Goal: Task Accomplishment & Management: Manage account settings

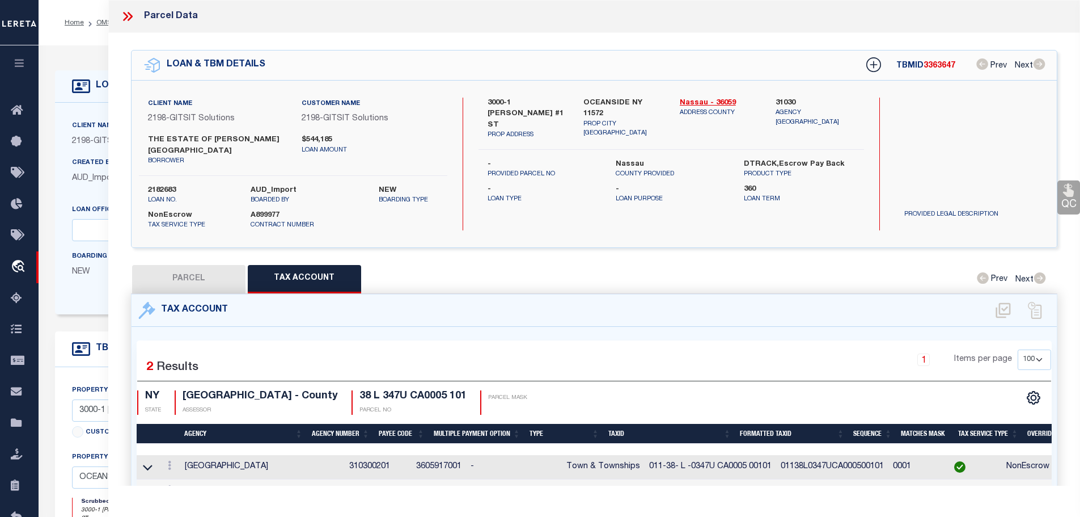
select select "100"
select select "14699"
select select "NonEscrow"
select select
click at [128, 10] on icon at bounding box center [127, 16] width 15 height 15
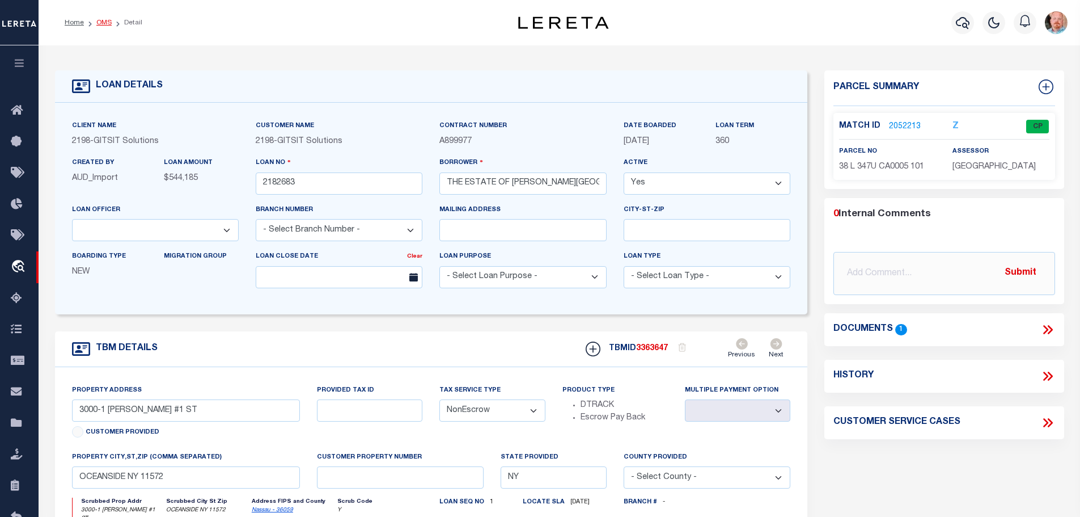
click at [100, 19] on link "OMS" at bounding box center [103, 22] width 15 height 7
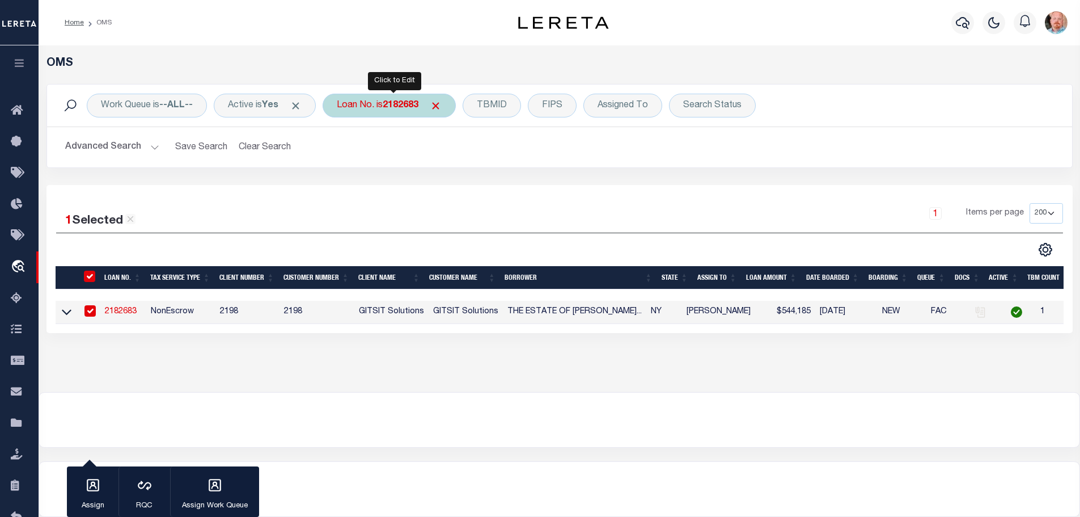
click at [395, 105] on b "2182683" at bounding box center [401, 105] width 36 height 9
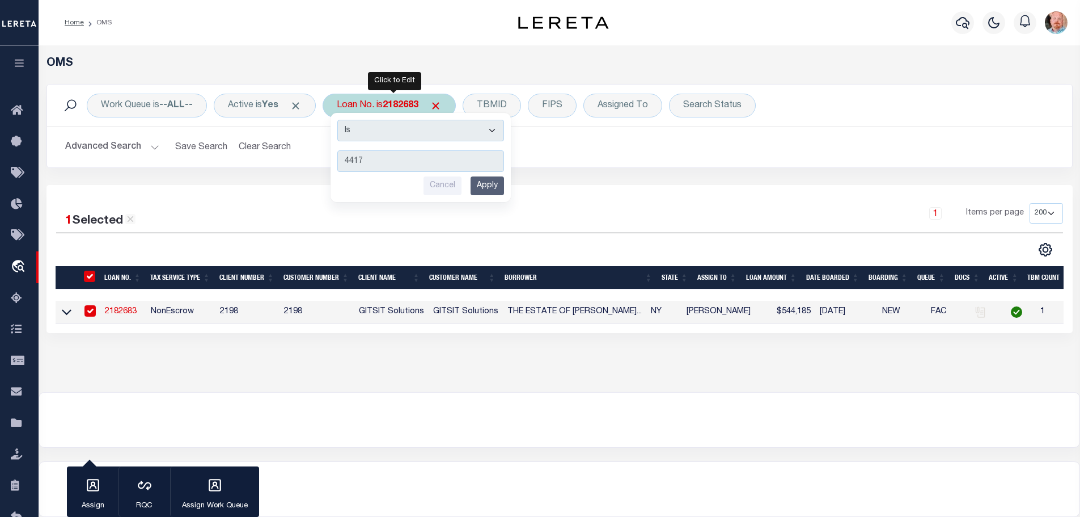
type input "4417"
click at [483, 192] on input "Apply" at bounding box center [487, 185] width 33 height 19
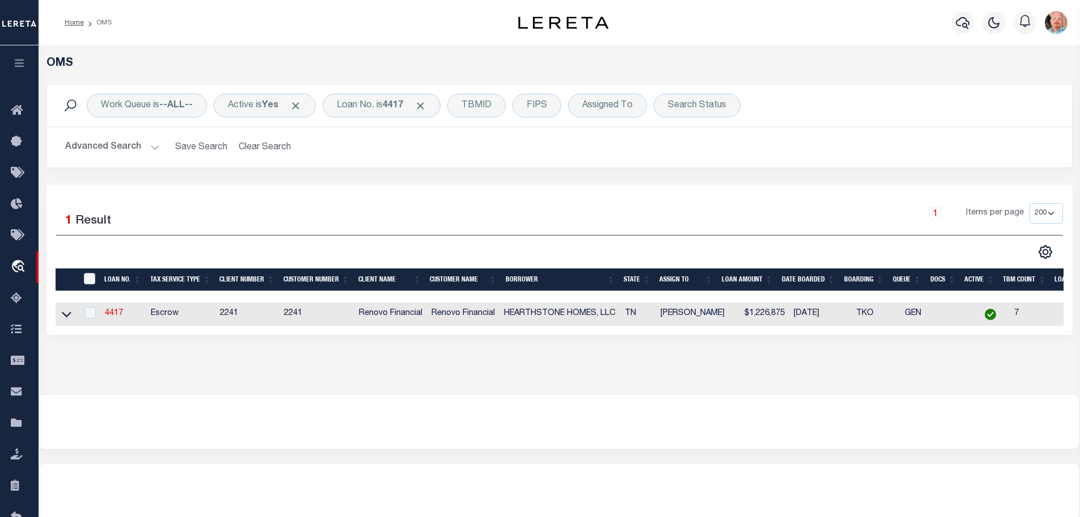
click at [124, 307] on td "4417" at bounding box center [123, 313] width 46 height 23
checkbox input "true"
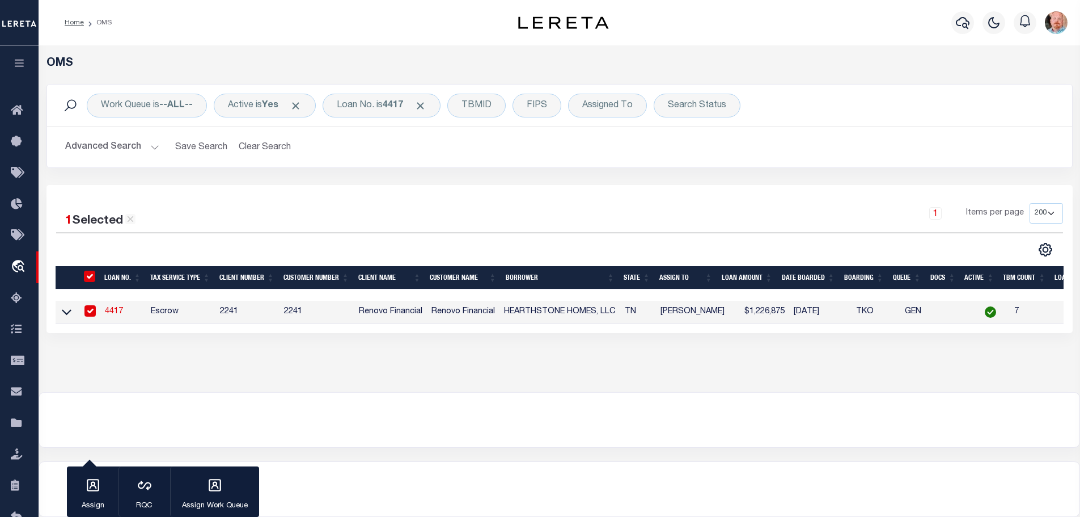
click at [111, 308] on link "4417" at bounding box center [114, 311] width 18 height 8
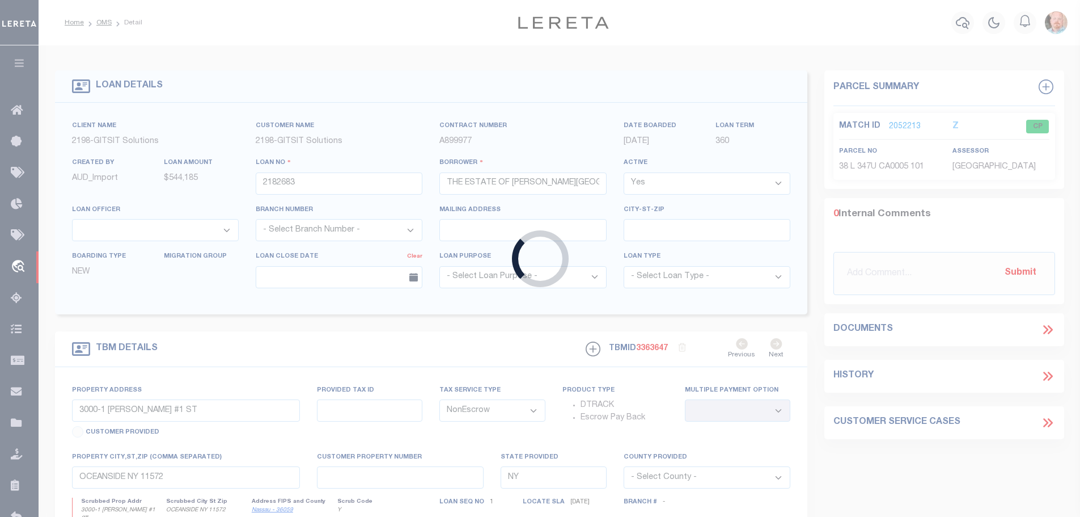
type input "4417"
type input "HEARTHSTONE HOMES, LLC"
select select
type input "[STREET_ADDRESS][PERSON_NAME]"
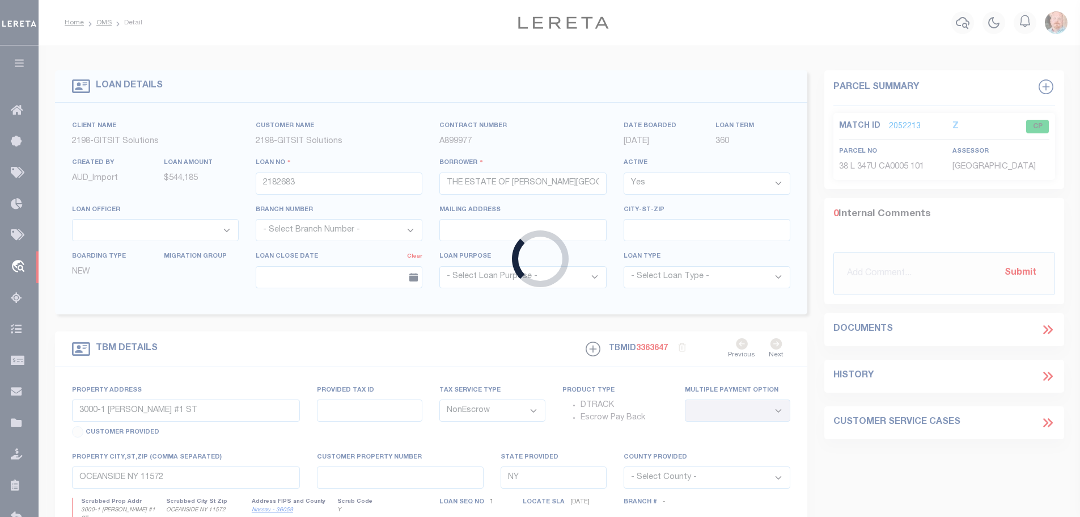
type input "Ooltewah TN 37363"
select select "Escrow"
select select "25066"
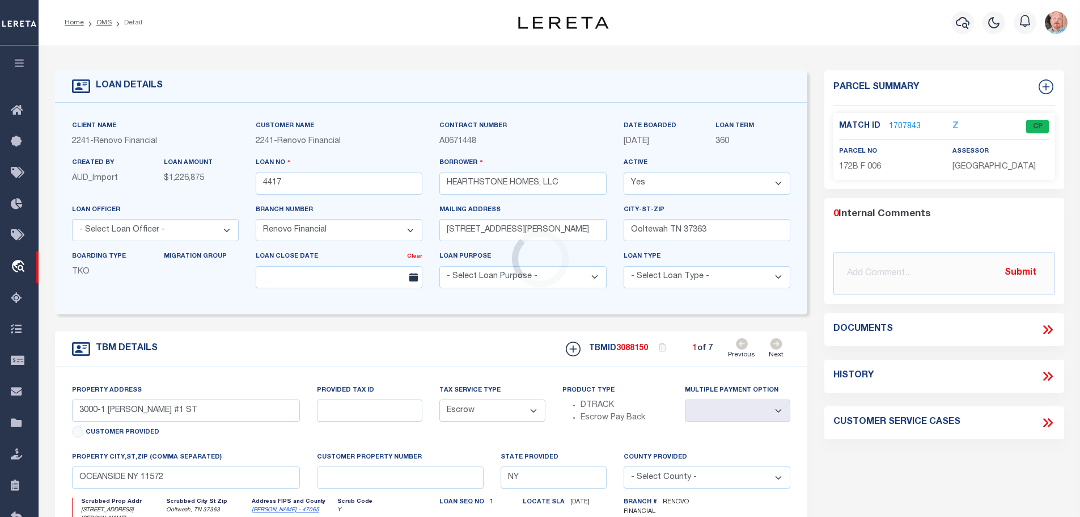
type input "[STREET_ADDRESS][PERSON_NAME]"
type input "172B F 022"
select select
type input "Ooltweah, TN 37363"
type input "a0k2L00001Uyp2w"
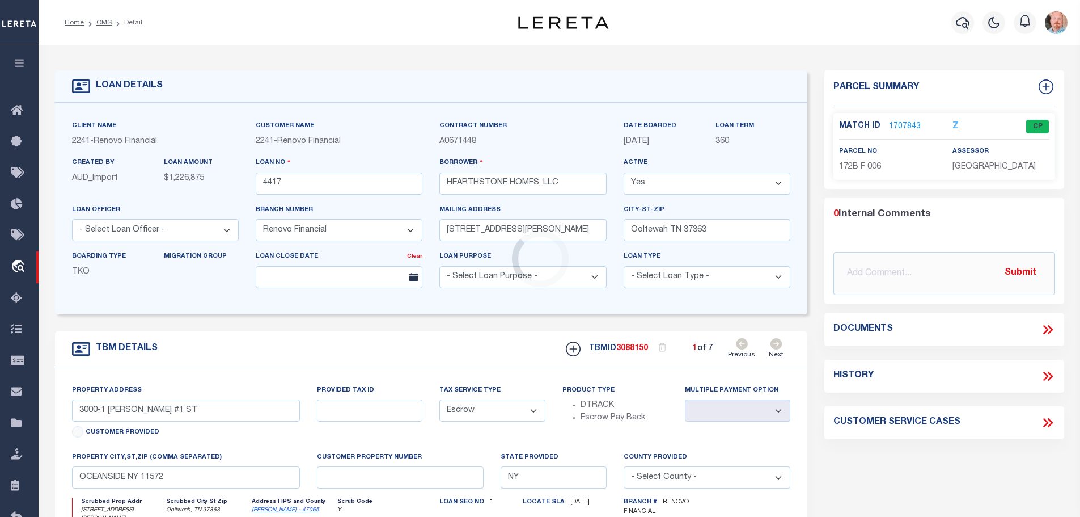
type input "TN"
select select
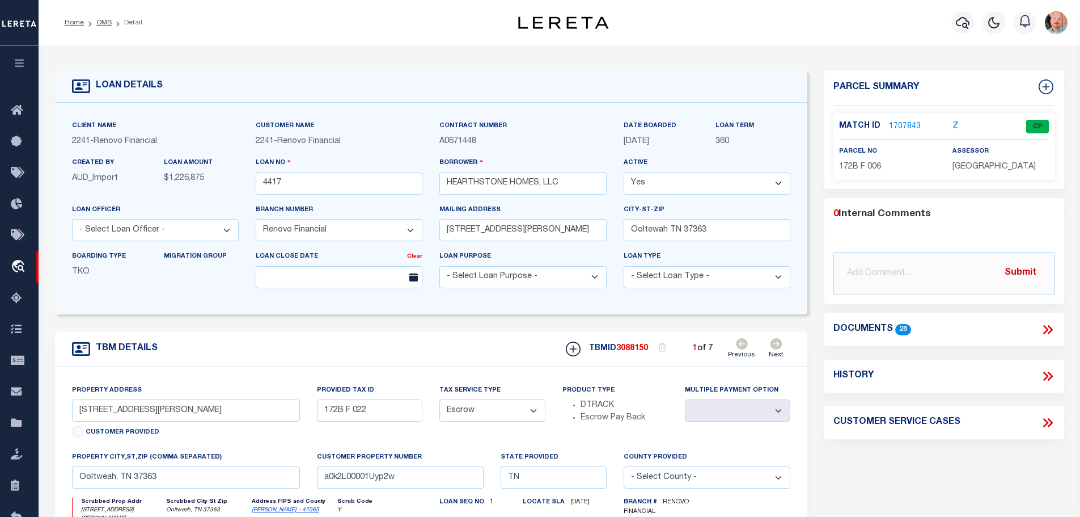
click at [896, 123] on link "1707843" at bounding box center [905, 127] width 32 height 12
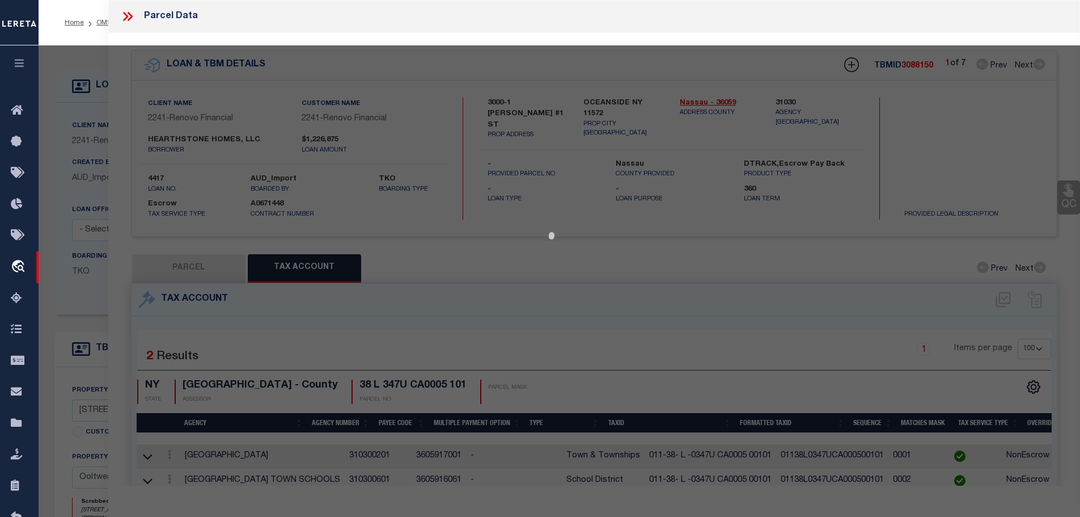
select select "AS"
checkbox input "false"
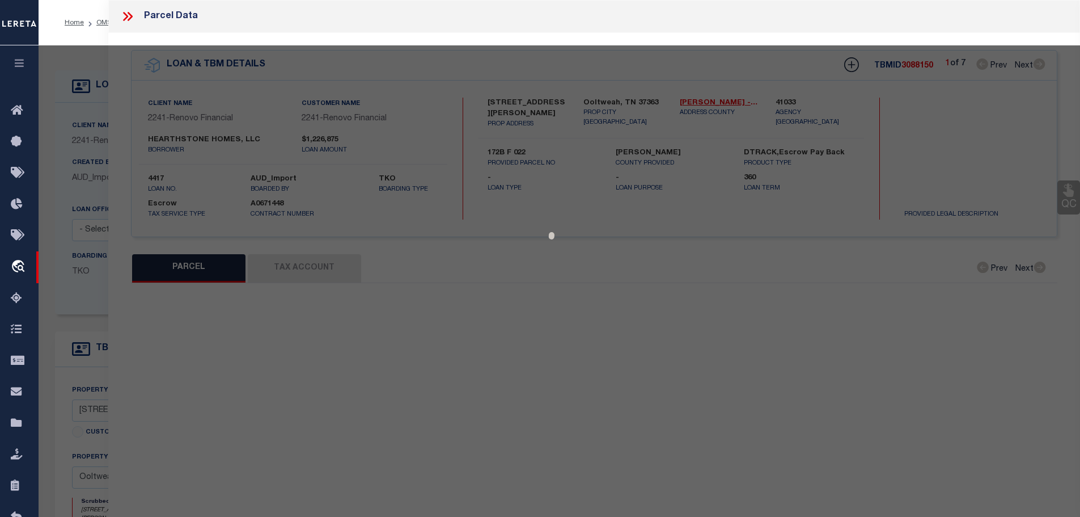
select select "CP"
type input "HEARTHSTONE HOMES LLC"
select select
type input "[GEOGRAPHIC_DATA][PERSON_NAME]"
checkbox input "false"
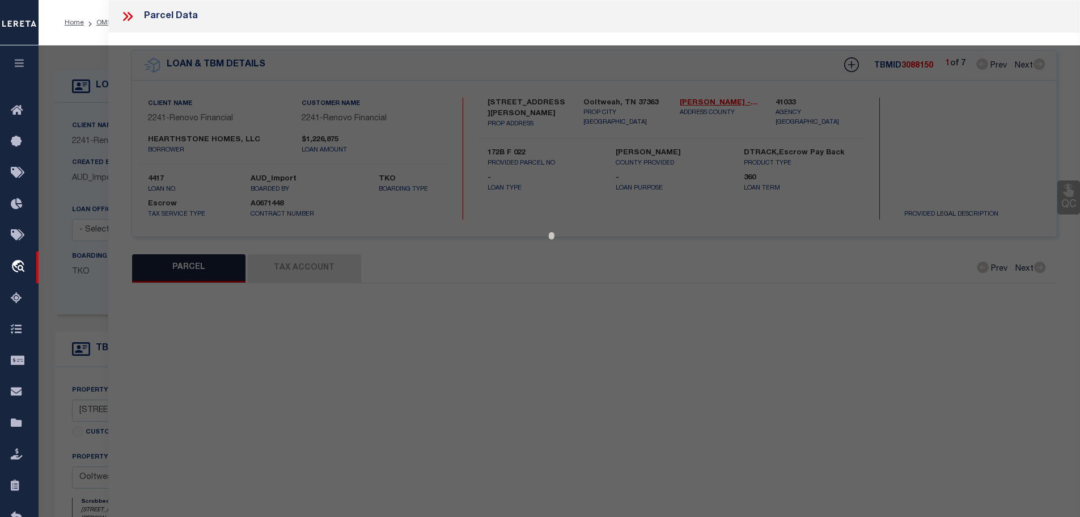
type input "TN"
type textarea "LT 6 EDGEWATER PB60 PG28 OUT OF 172-42 FOR 99"
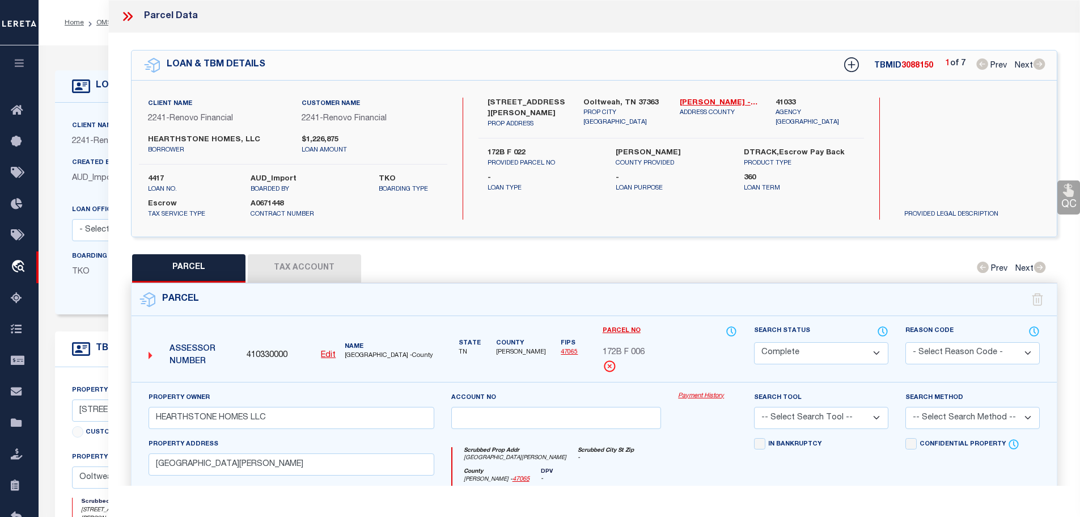
click at [128, 11] on icon at bounding box center [127, 16] width 15 height 15
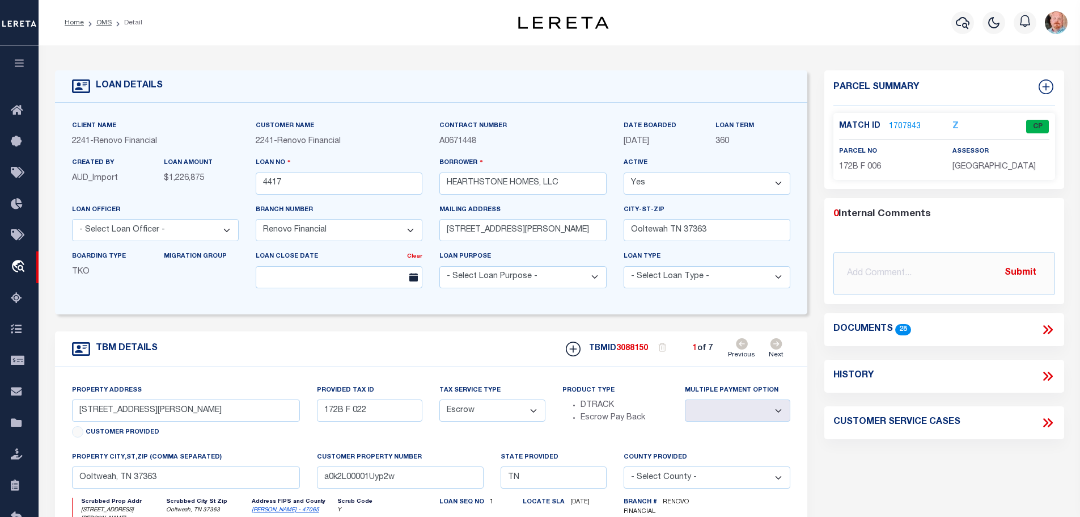
click at [776, 344] on icon at bounding box center [777, 343] width 12 height 11
type input "[STREET_ADDRESS]"
type input "172B F 025"
select select
type input "a0k2L00001Uyp2S"
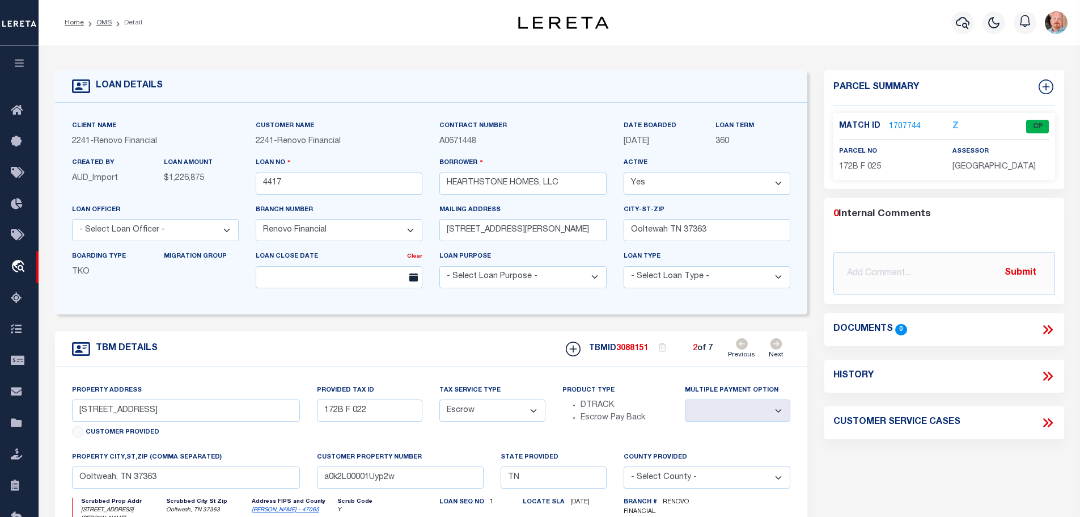
select select
click at [776, 344] on icon at bounding box center [777, 343] width 12 height 11
type input "[STREET_ADDRESS]"
type input "172B F 006"
select select
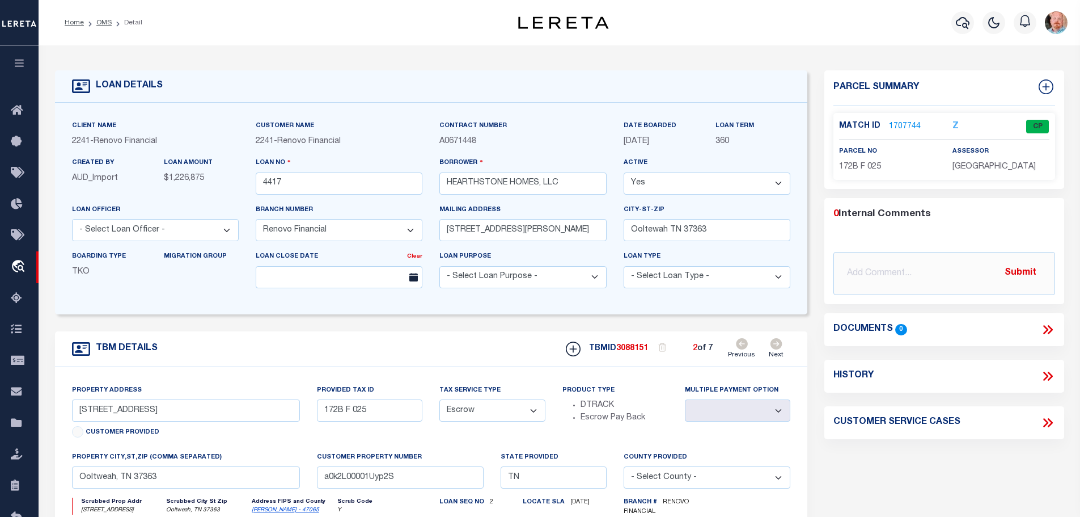
type input "a0k2L00001Uyp2c"
select select
click at [776, 344] on icon at bounding box center [777, 343] width 12 height 11
type input "[STREET_ADDRESS]"
type input "171F C 032"
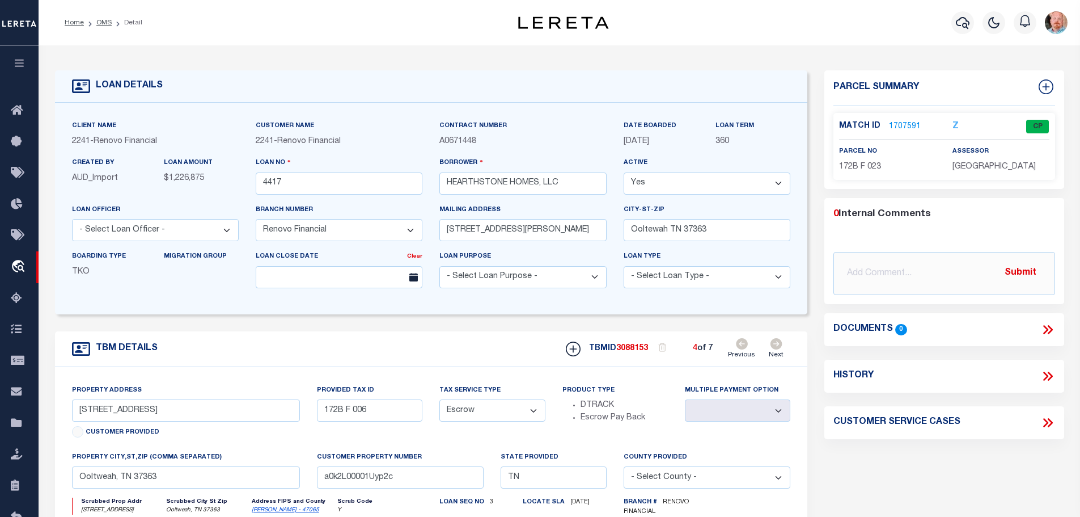
select select
type input "a0k2L00001Uyp2m"
select select
click at [776, 344] on icon at bounding box center [777, 343] width 12 height 11
type input "[STREET_ADDRESS]"
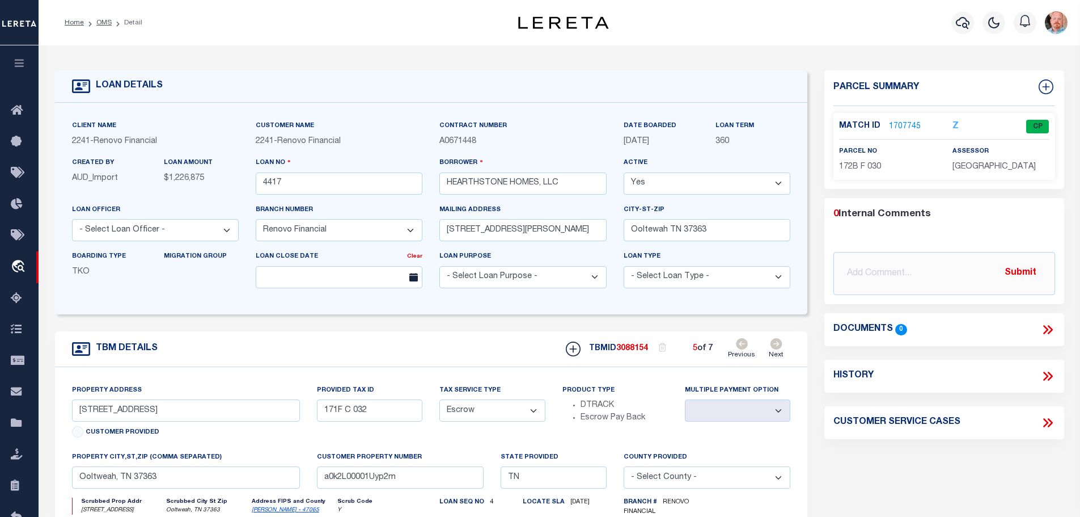
type input "172B F 030"
select select
type input "a0k2L00001Uyp2X"
select select
click at [900, 121] on link "1707745" at bounding box center [905, 127] width 32 height 12
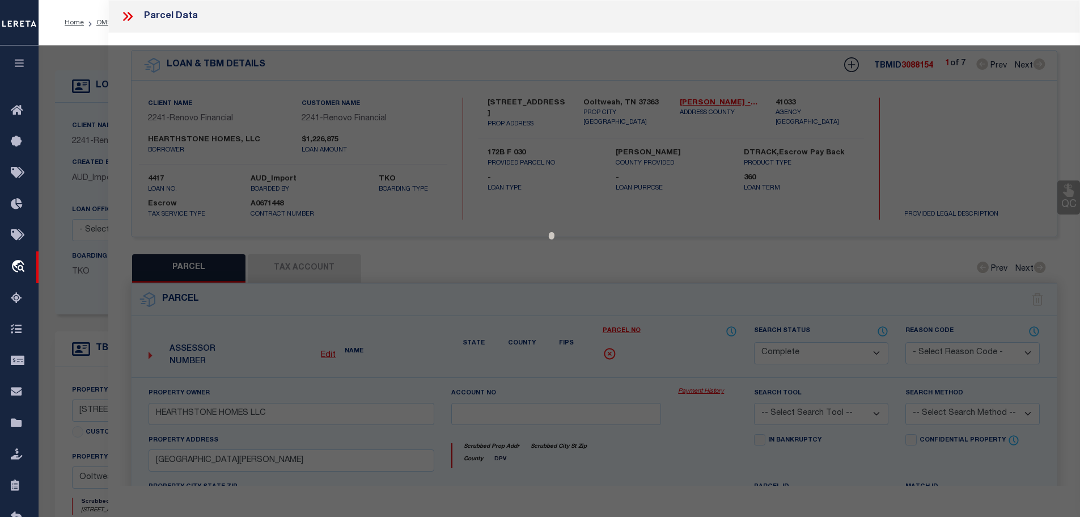
select select "AS"
checkbox input "false"
select select "CP"
type input "HEARTHSTONE HOMES LLC"
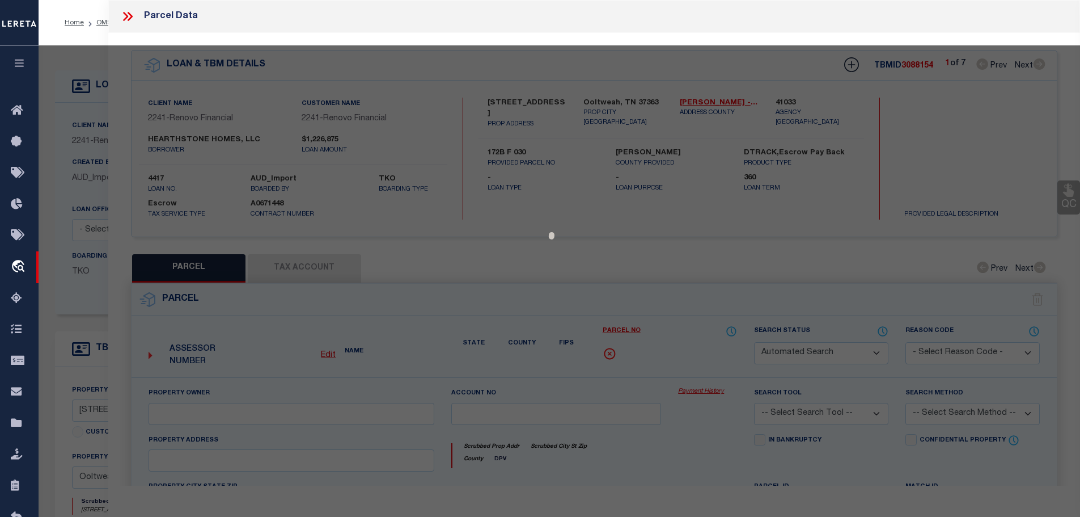
select select
type input "[STREET_ADDRESS]"
checkbox input "false"
type input "TN"
type textarea "LT 30 EDGEWATER PB60 PG28 OUT OF 172-42 FOR 99"
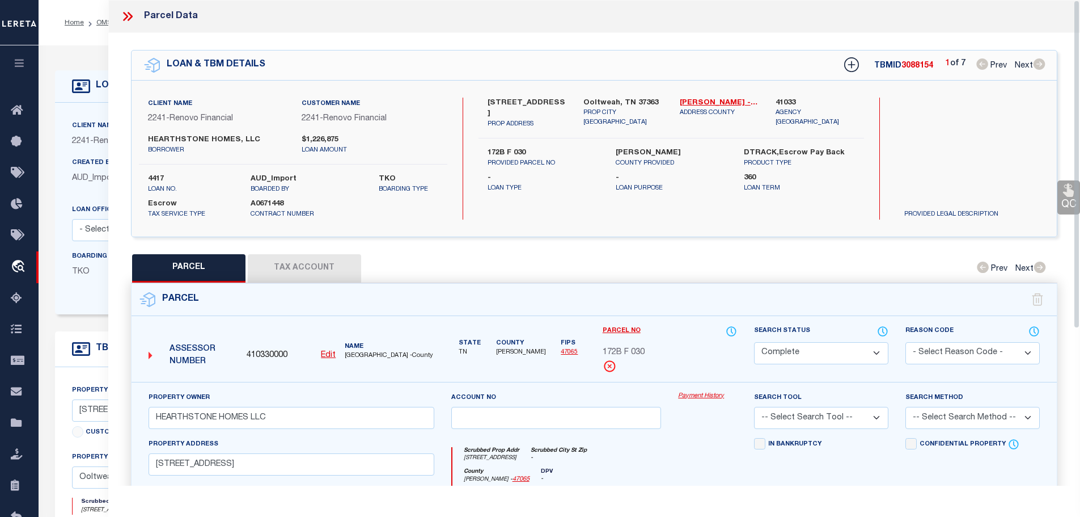
click at [310, 263] on button "Tax Account" at bounding box center [304, 268] width 113 height 28
select select "100"
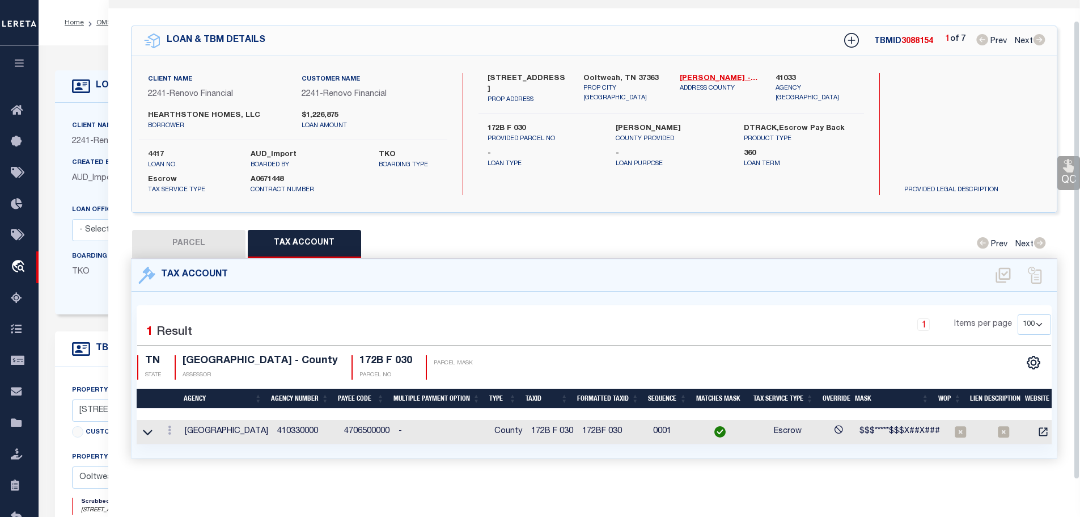
scroll to position [28, 0]
click at [167, 427] on link at bounding box center [169, 431] width 12 height 9
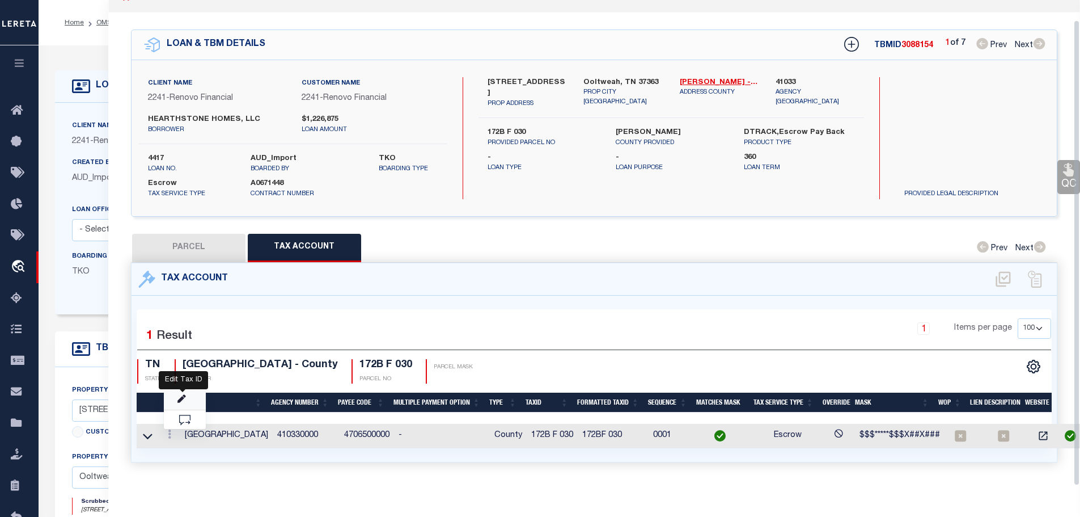
click at [185, 395] on icon "" at bounding box center [181, 399] width 9 height 9
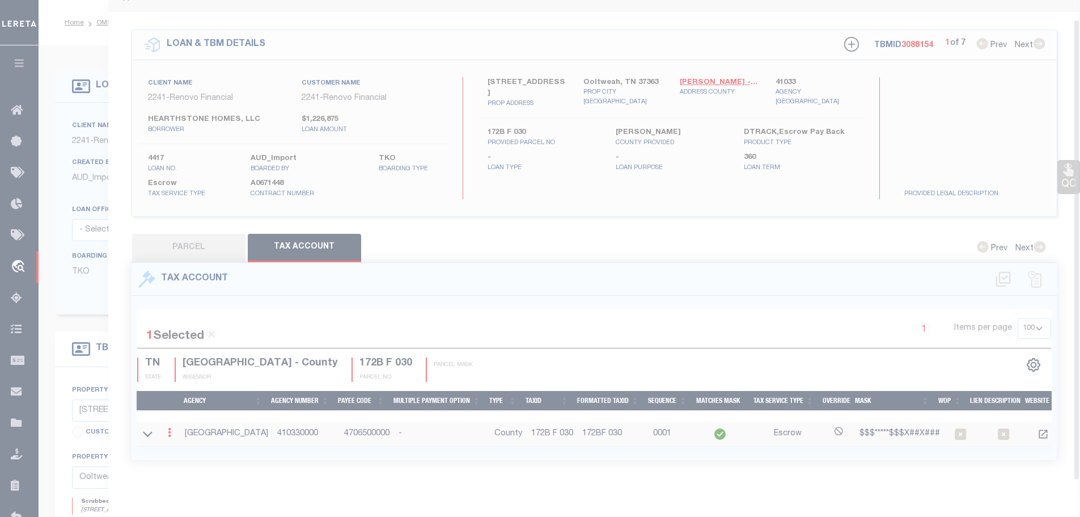
type input "172B F 030"
type textarea "$$$*****$$$X##X###"
select select
type input "XXXXX XXX XXXXXXXXXX*"
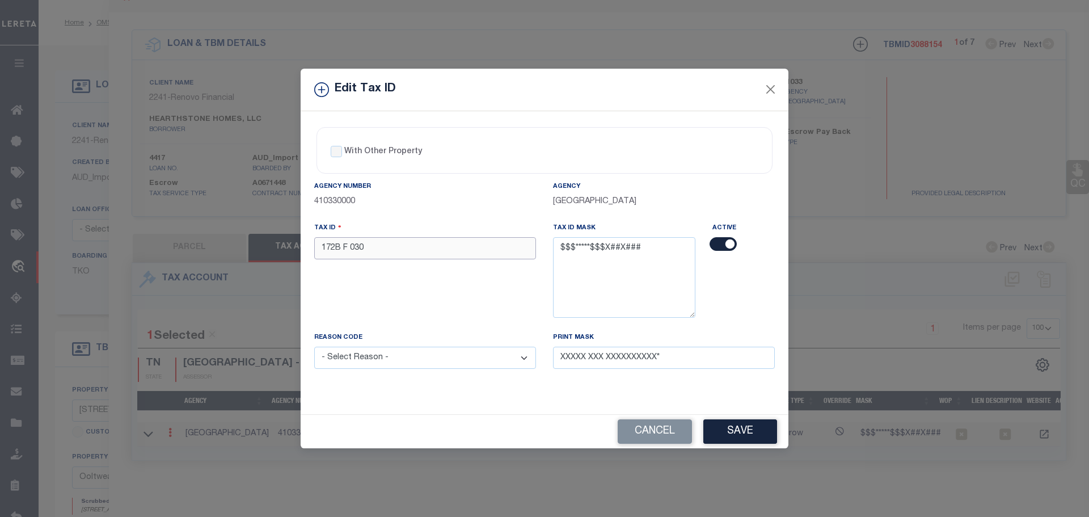
click at [416, 244] on input "172B F 030" at bounding box center [425, 248] width 222 height 22
paste input "text"
type input "172B F 030"
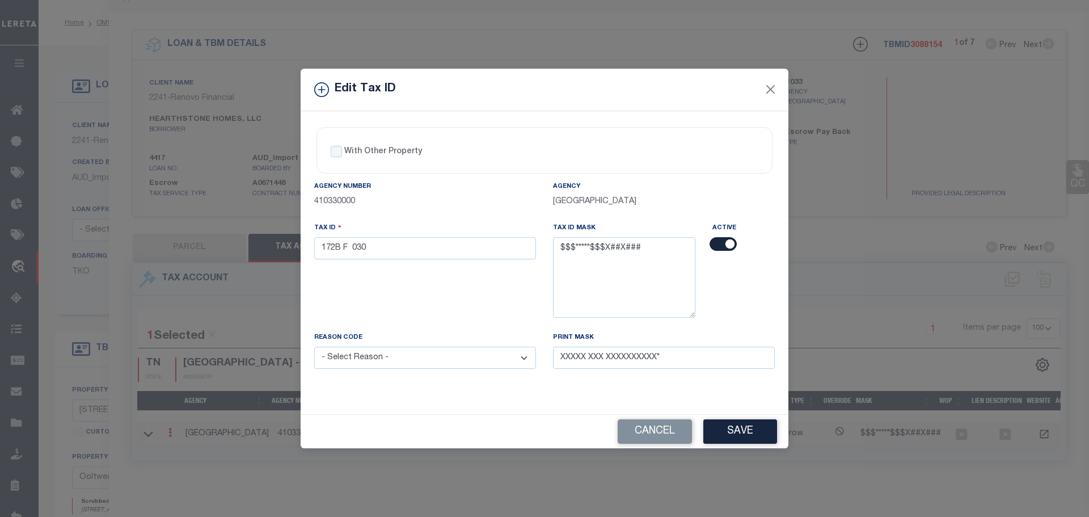
click at [374, 358] on select "- Select Reason - 099 - Other (Provide additional detail) ACT - Agency Changed …" at bounding box center [425, 357] width 222 height 22
select select "ACT"
click at [314, 347] on select "- Select Reason - 099 - Other (Provide additional detail) ACT - Agency Changed …" at bounding box center [425, 357] width 222 height 22
click at [737, 434] on button "Save" at bounding box center [740, 431] width 74 height 24
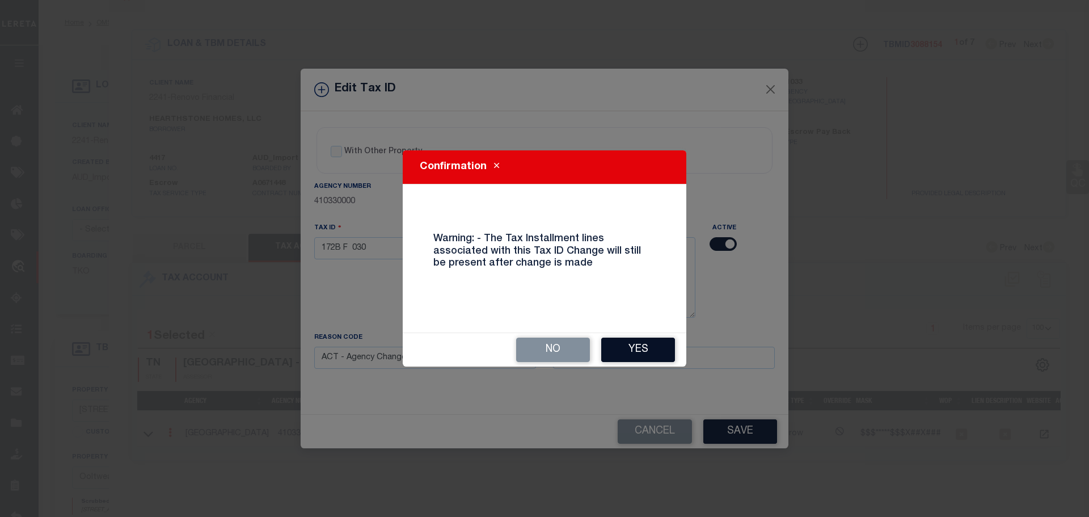
click at [635, 353] on button "Yes" at bounding box center [638, 349] width 74 height 24
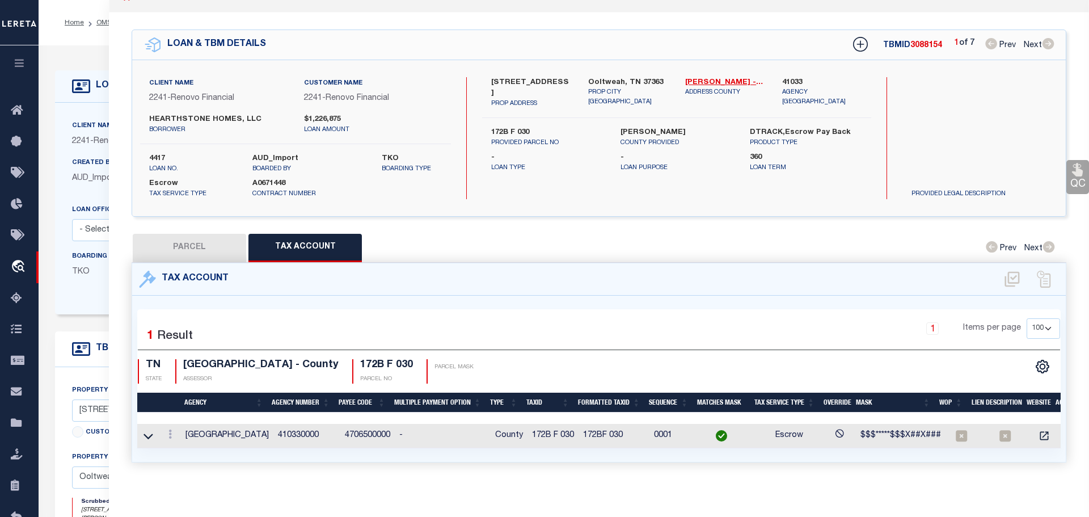
type input "[STREET_ADDRESS][PERSON_NAME]"
type input "172B F 022"
select select
type input "a0k2L00001Uyp2w"
select select
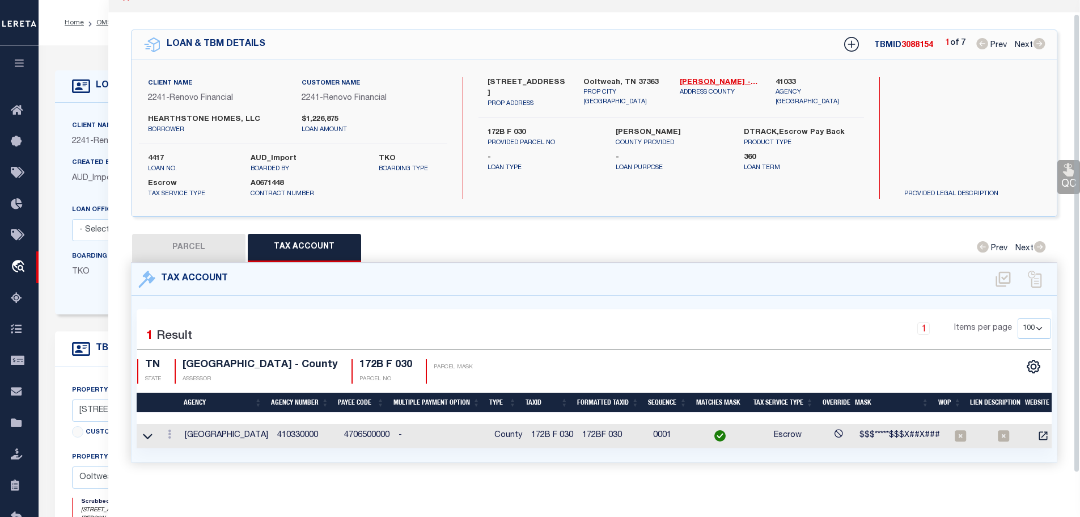
scroll to position [0, 0]
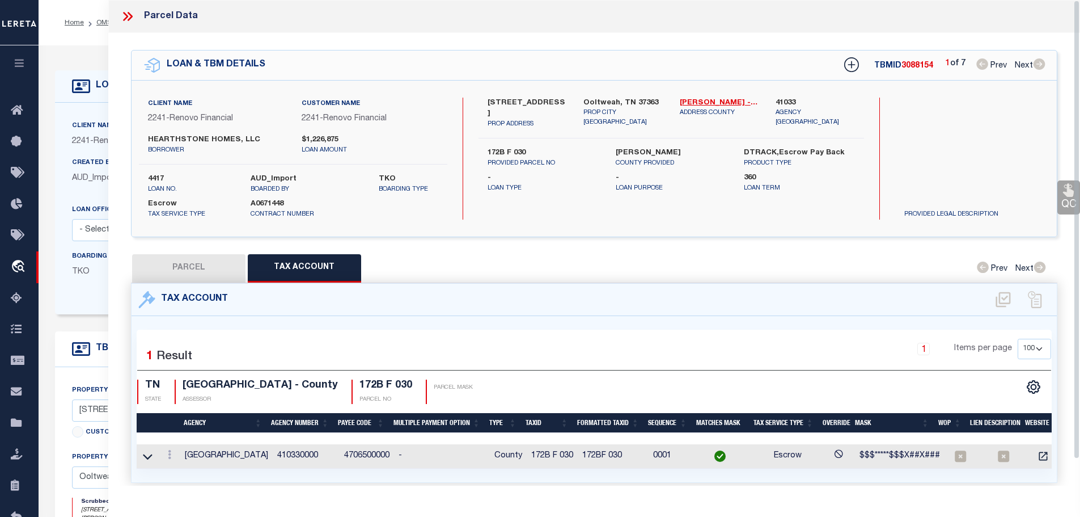
click at [122, 19] on icon at bounding box center [127, 16] width 15 height 15
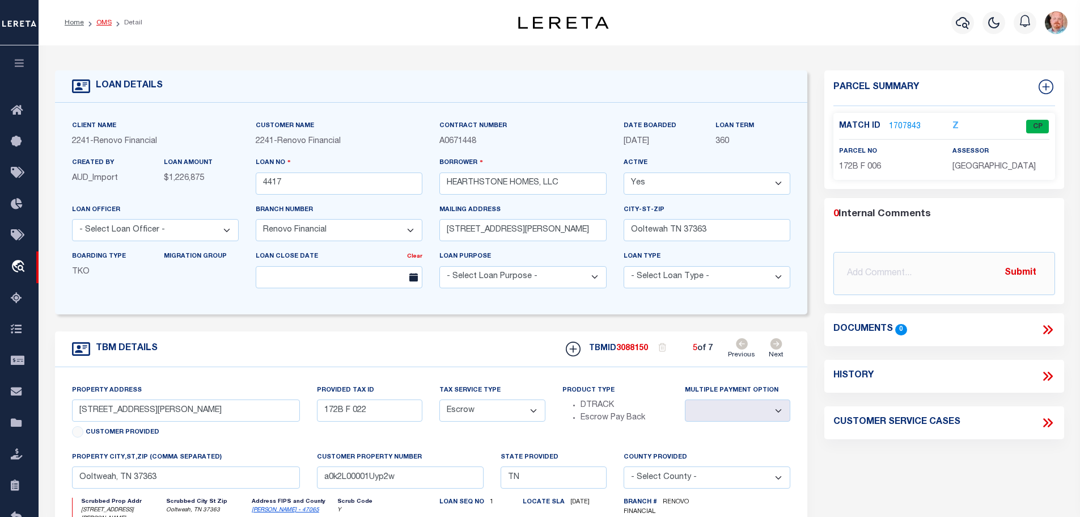
click at [96, 23] on link "OMS" at bounding box center [103, 22] width 15 height 7
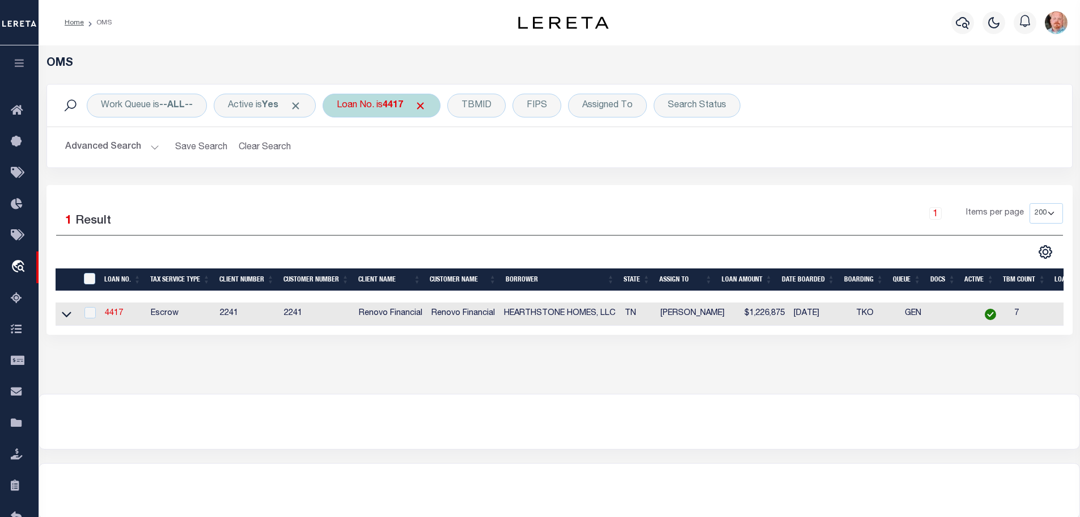
click at [379, 99] on div "Loan No. is 4417" at bounding box center [382, 106] width 118 height 24
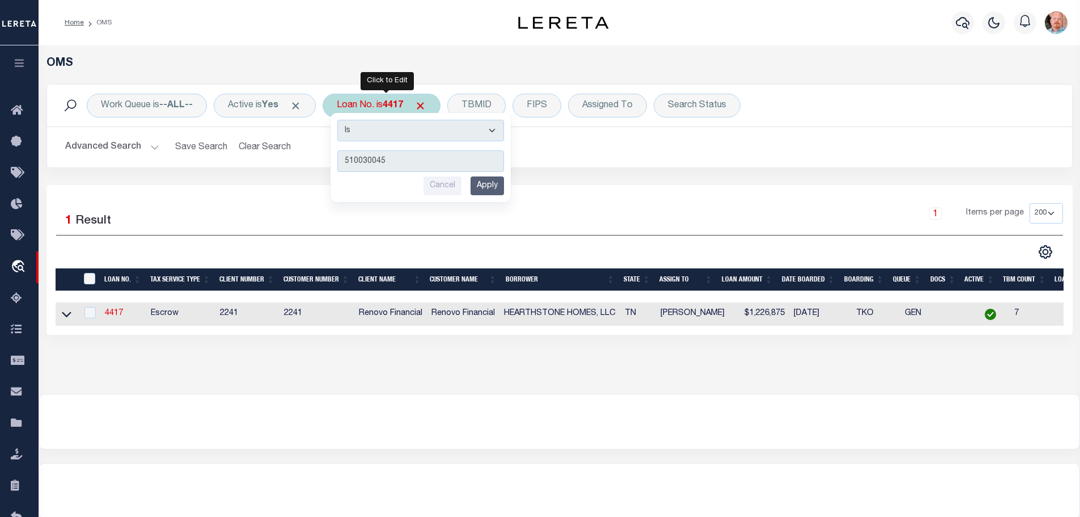
type input "510030045"
click at [500, 192] on input "Apply" at bounding box center [487, 185] width 33 height 19
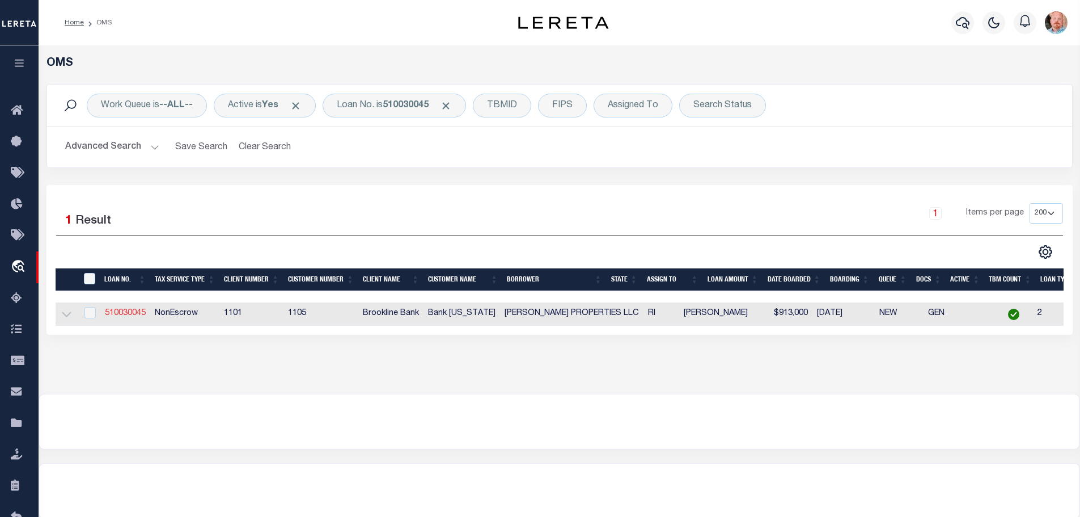
click at [114, 311] on link "510030045" at bounding box center [125, 313] width 41 height 8
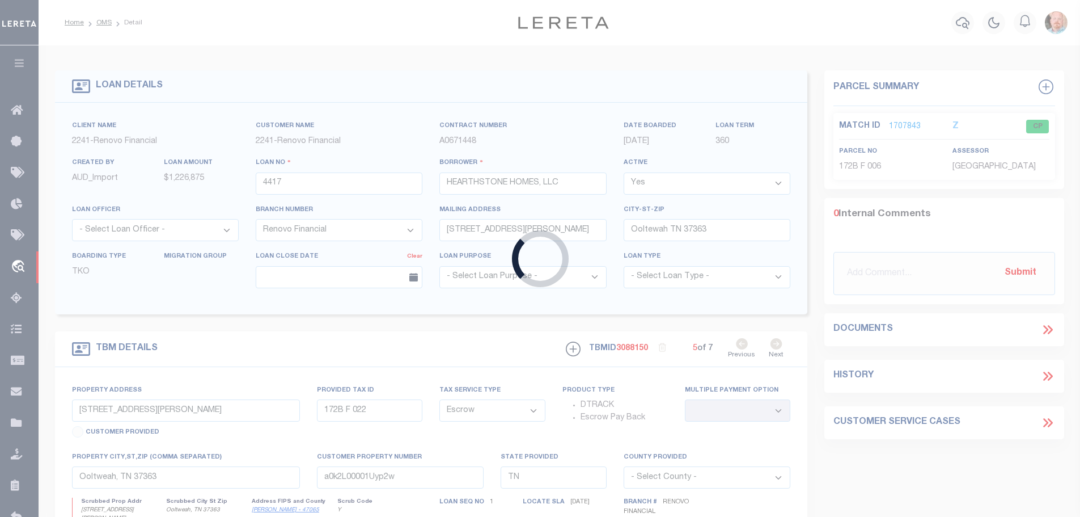
type input "510030045"
type input "[PERSON_NAME] PROPERTIES LLC"
select select
select select "NonEscrow"
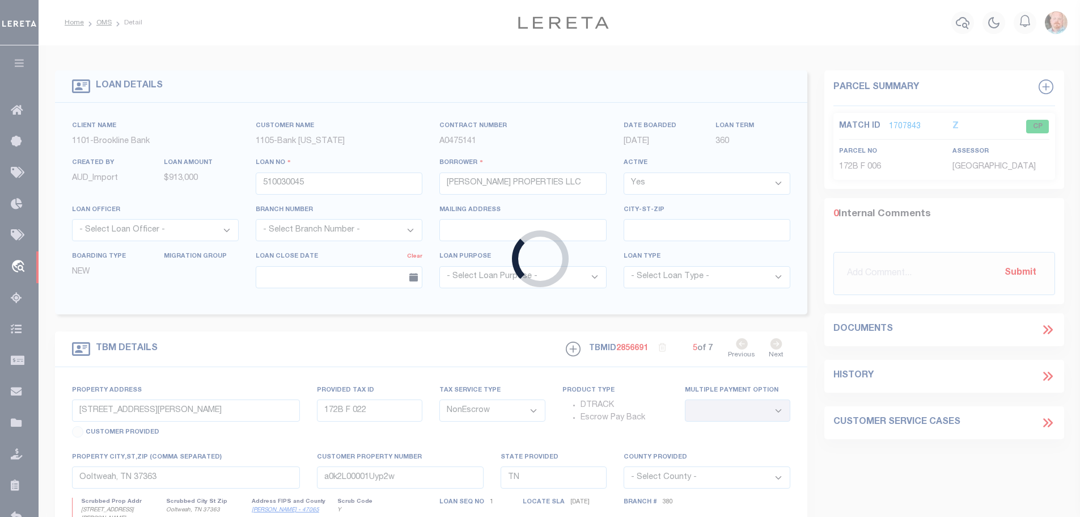
select select "3604"
select select "1705"
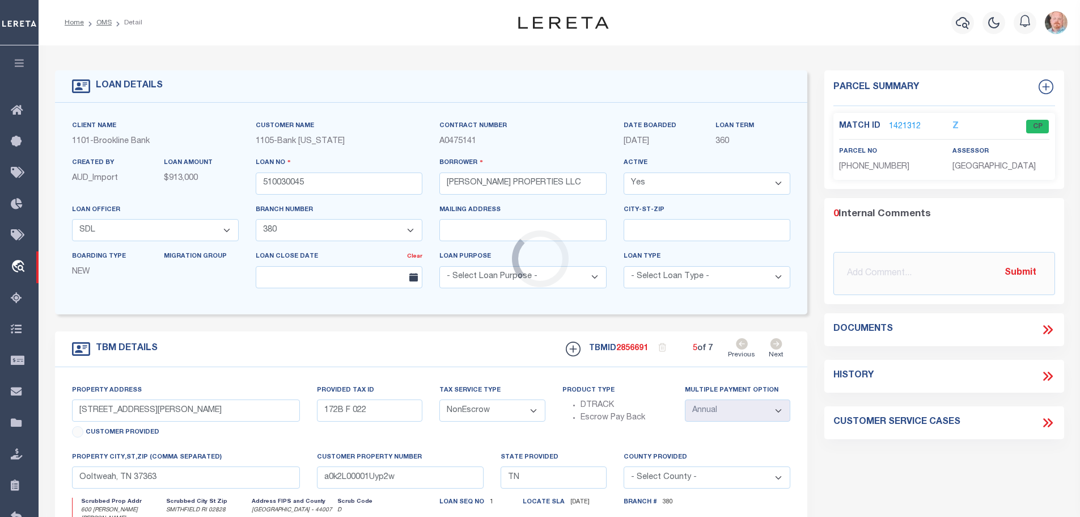
type input "600 [PERSON_NAME] [PERSON_NAME]"
type input "184388"
select select
type input "SMITHFIELD RI 02828"
type input "18238"
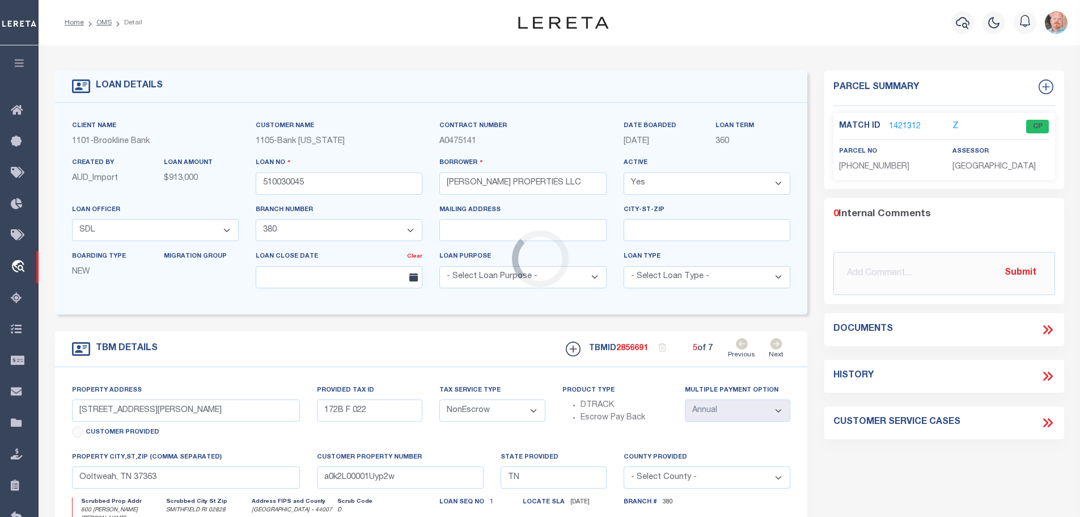
type input "RI"
select select
type textarea "TAX ID Update last comment: Match to PTDB"
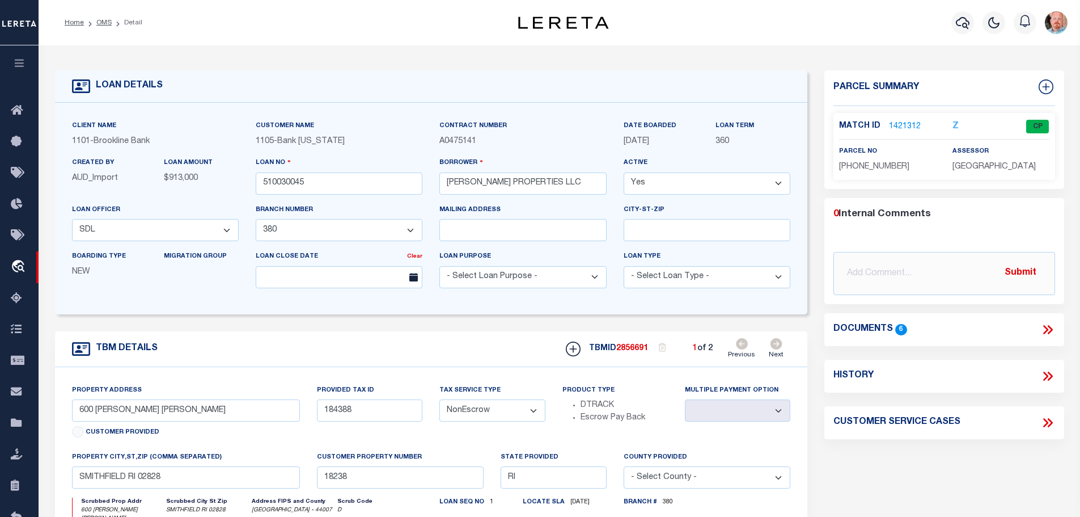
click at [775, 342] on icon at bounding box center [777, 343] width 12 height 11
type input "604 [PERSON_NAME] [PERSON_NAME]"
type input "184719"
type input "18239"
select select
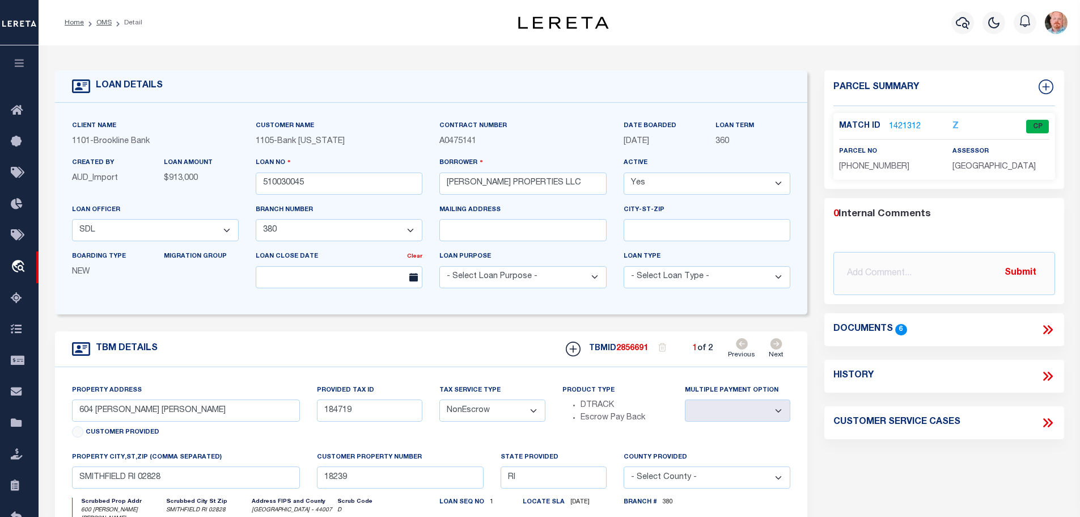
select select
click at [903, 125] on link "1421313" at bounding box center [905, 127] width 32 height 12
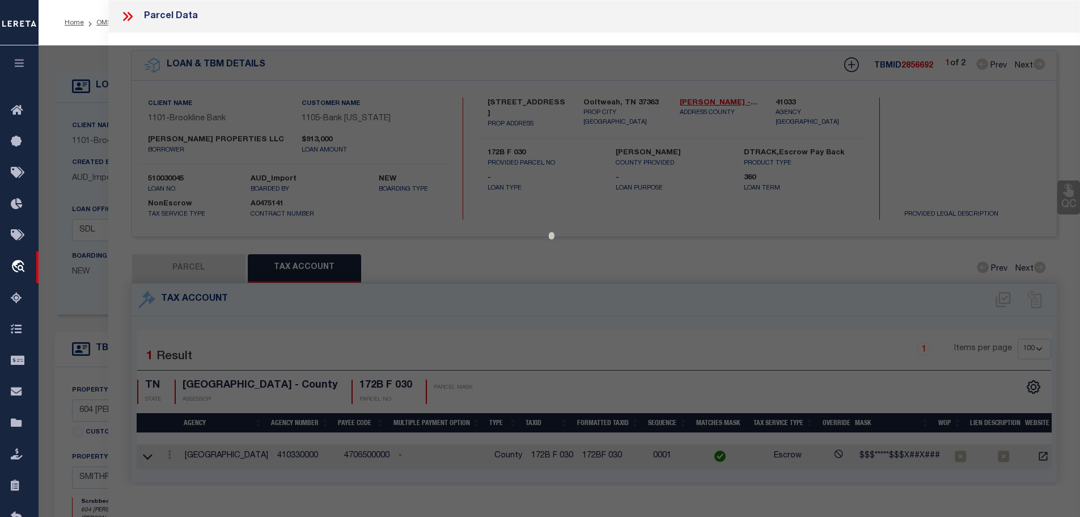
select select "AS"
checkbox input "false"
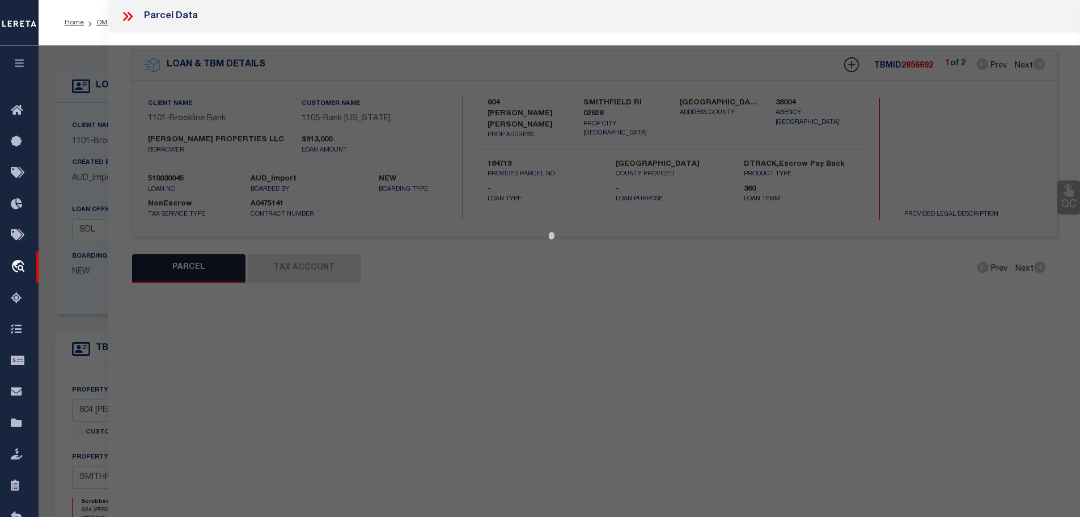
select select "CP"
type input "[PERSON_NAME] PROPERTIES LLC"
select select
type input "604 [PERSON_NAME] [PERSON_NAME] #604"
checkbox input "false"
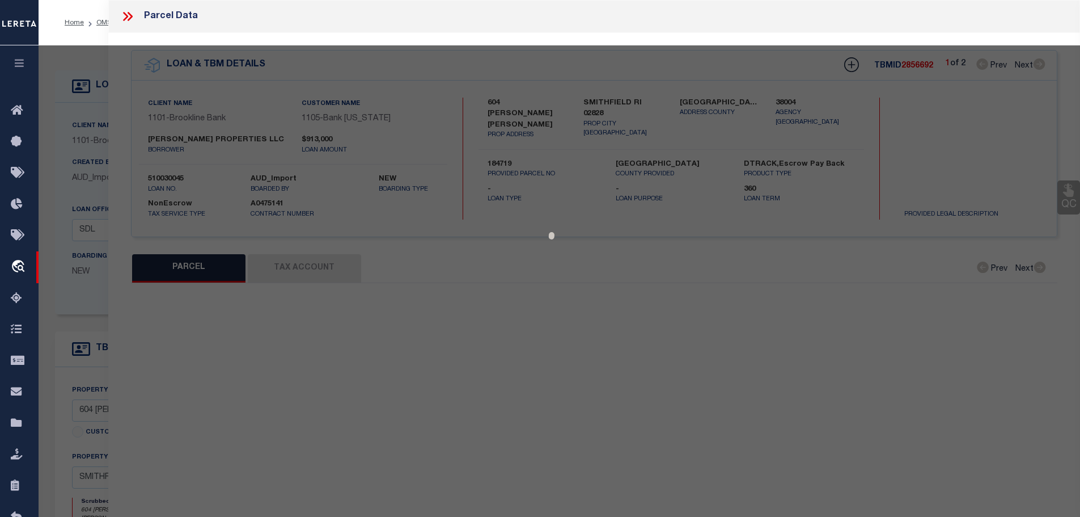
type input "RI"
type textarea "PID 184719"
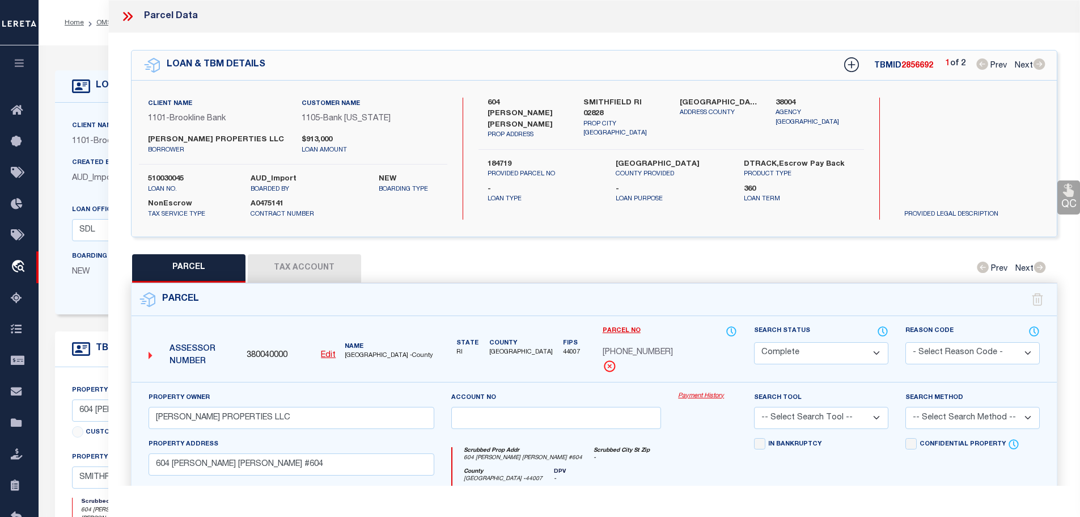
click at [310, 263] on button "Tax Account" at bounding box center [304, 268] width 113 height 28
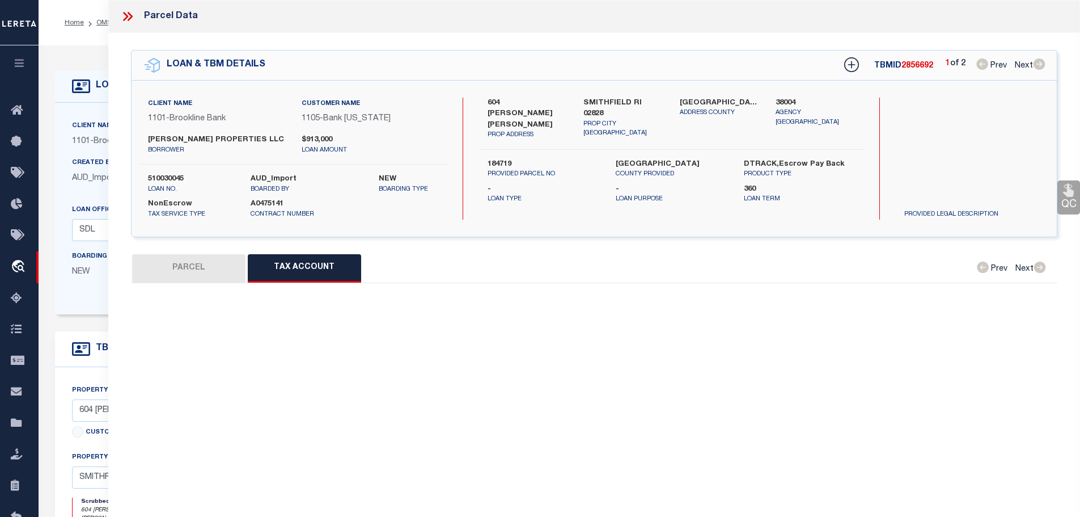
select select "100"
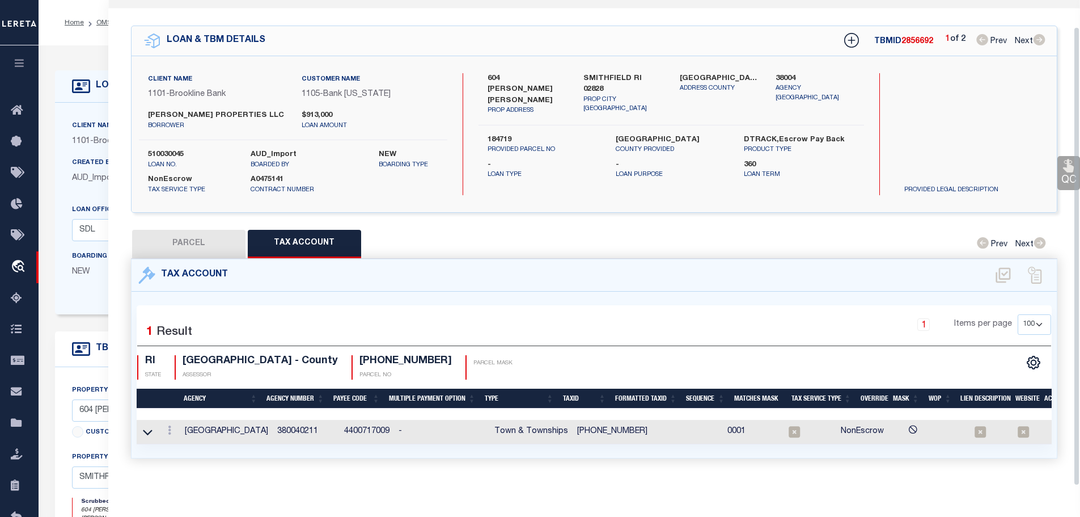
scroll to position [28, 0]
click at [171, 425] on icon at bounding box center [169, 429] width 3 height 9
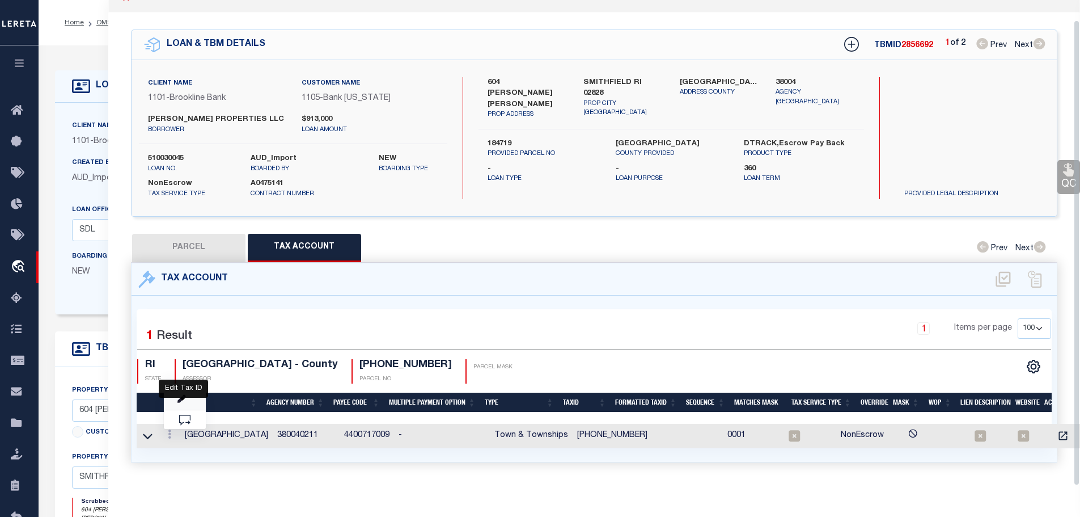
click at [185, 395] on icon "" at bounding box center [181, 399] width 9 height 9
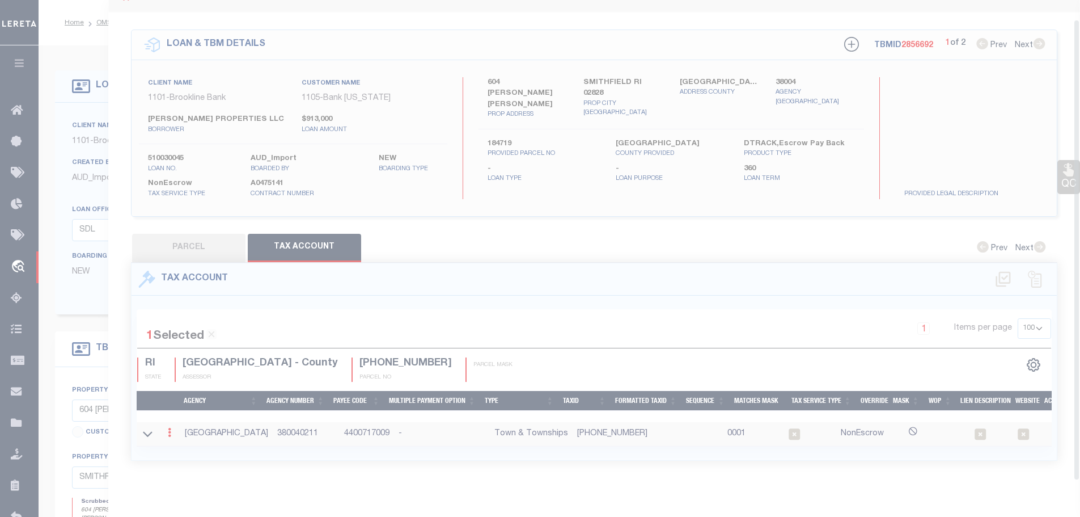
type input "[PHONE_NUMBER]"
type textarea "$$/$$$XXXXXX $$%/$$$XXXXXX"
checkbox input "false"
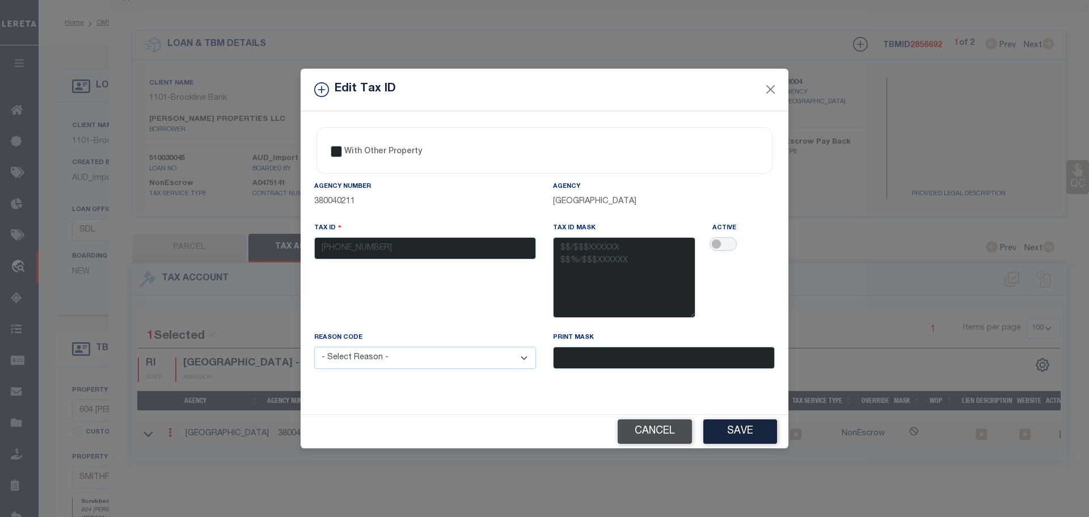
click at [648, 434] on button "Cancel" at bounding box center [655, 431] width 74 height 24
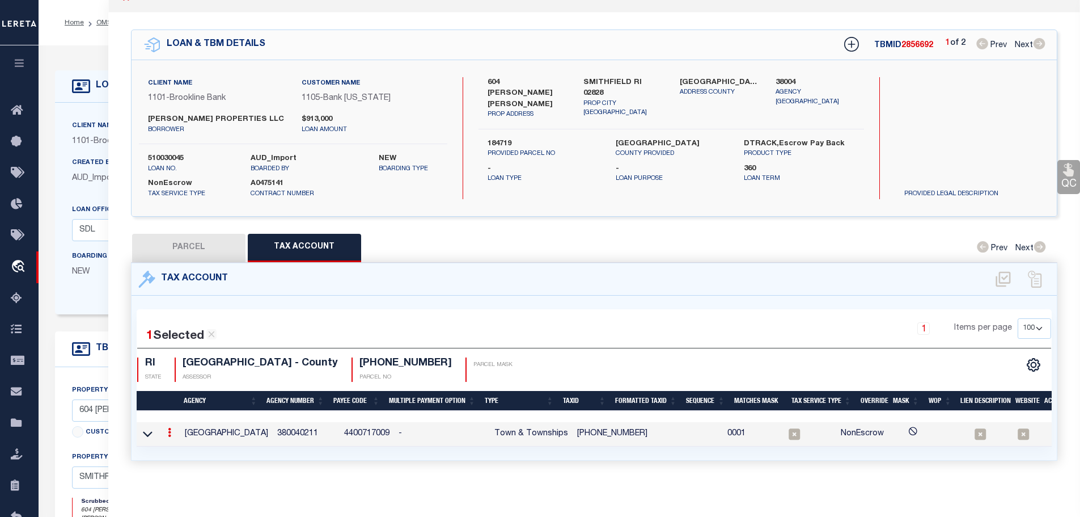
click at [171, 428] on icon at bounding box center [169, 432] width 3 height 9
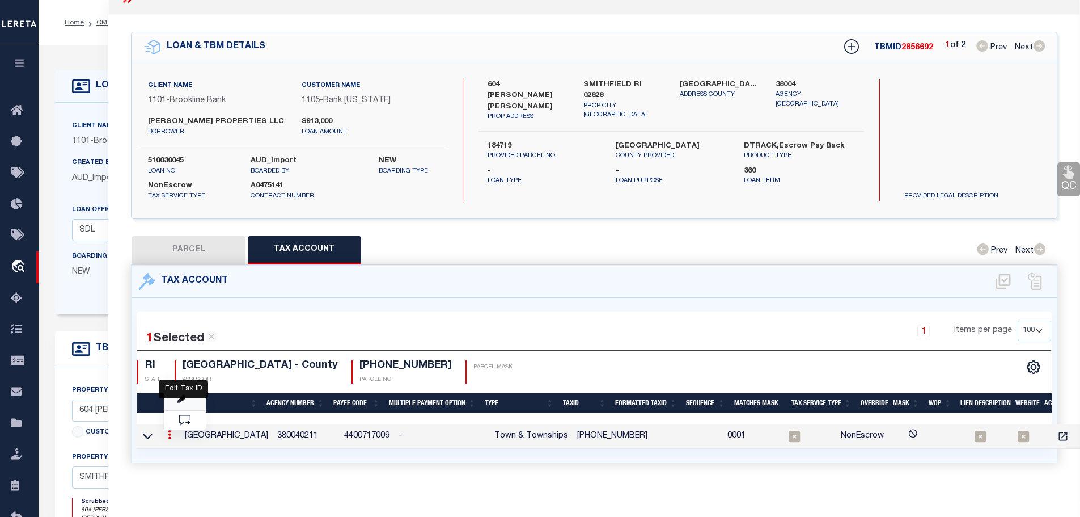
click at [182, 395] on icon "" at bounding box center [181, 399] width 9 height 9
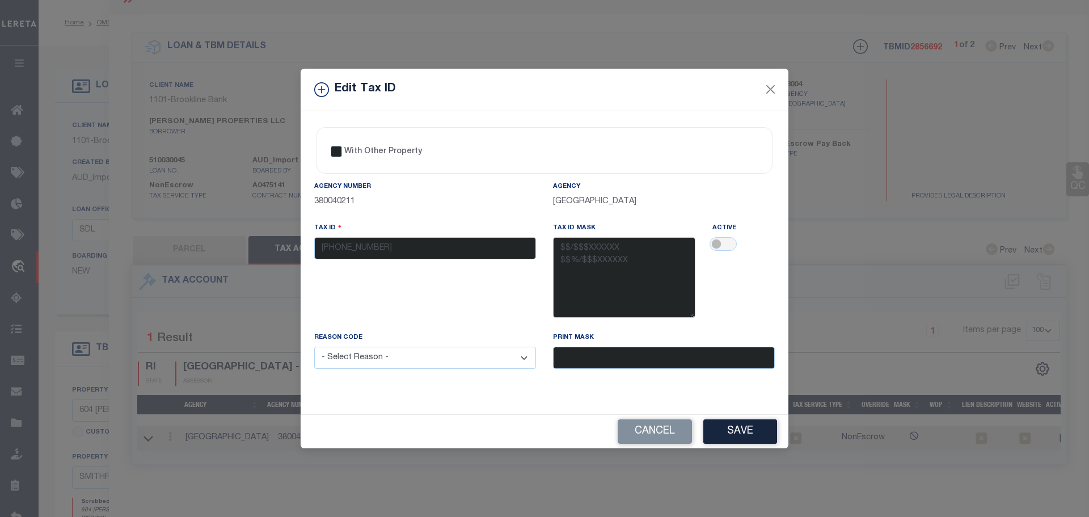
click at [400, 242] on div "Tax ID [PHONE_NUMBER]" at bounding box center [425, 240] width 222 height 37
click at [374, 250] on div "Tax ID [PHONE_NUMBER]" at bounding box center [425, 240] width 222 height 37
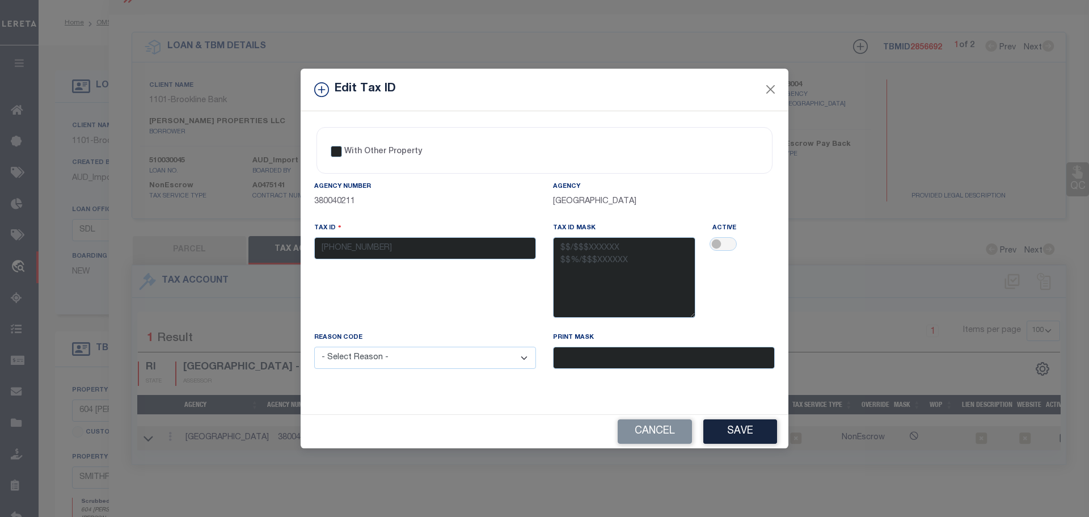
click at [374, 250] on div "Tax ID [PHONE_NUMBER]" at bounding box center [425, 240] width 222 height 37
click at [349, 248] on div "Tax ID [PHONE_NUMBER]" at bounding box center [425, 240] width 222 height 37
click at [631, 435] on button "Cancel" at bounding box center [655, 431] width 74 height 24
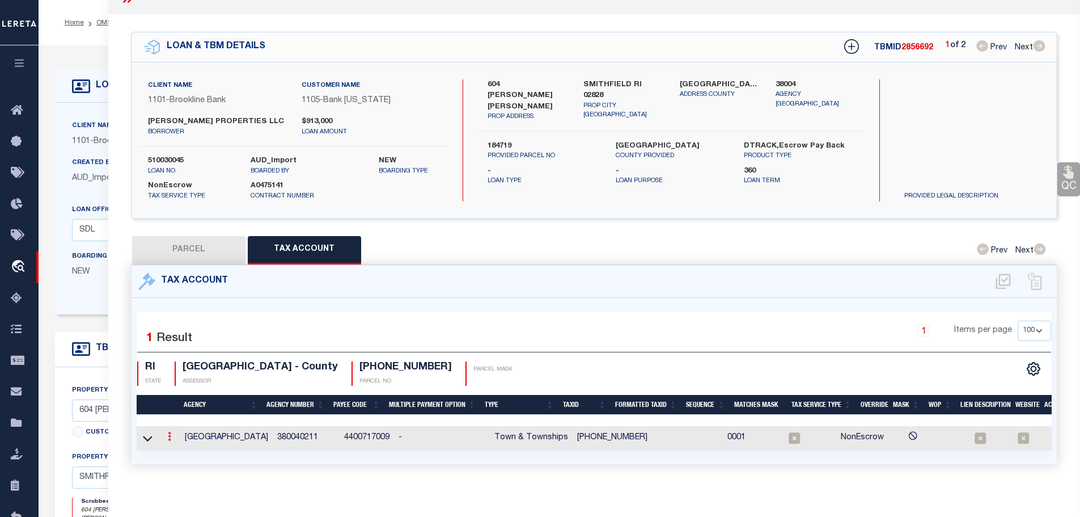
click at [171, 434] on icon at bounding box center [169, 436] width 3 height 9
click at [184, 450] on icon "" at bounding box center [181, 453] width 9 height 9
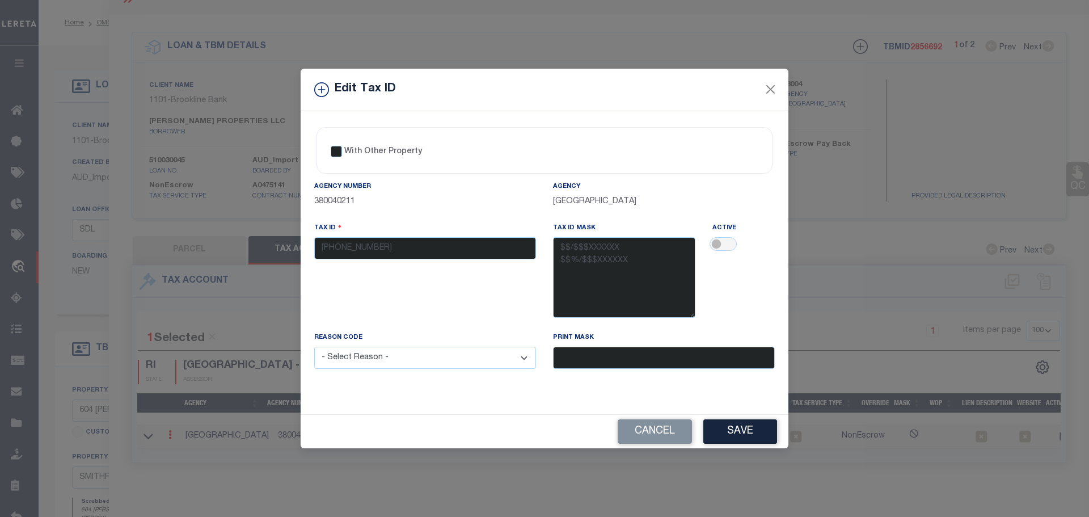
click at [344, 250] on div "Tax ID [PHONE_NUMBER]" at bounding box center [425, 240] width 222 height 37
click at [662, 439] on button "Cancel" at bounding box center [655, 431] width 74 height 24
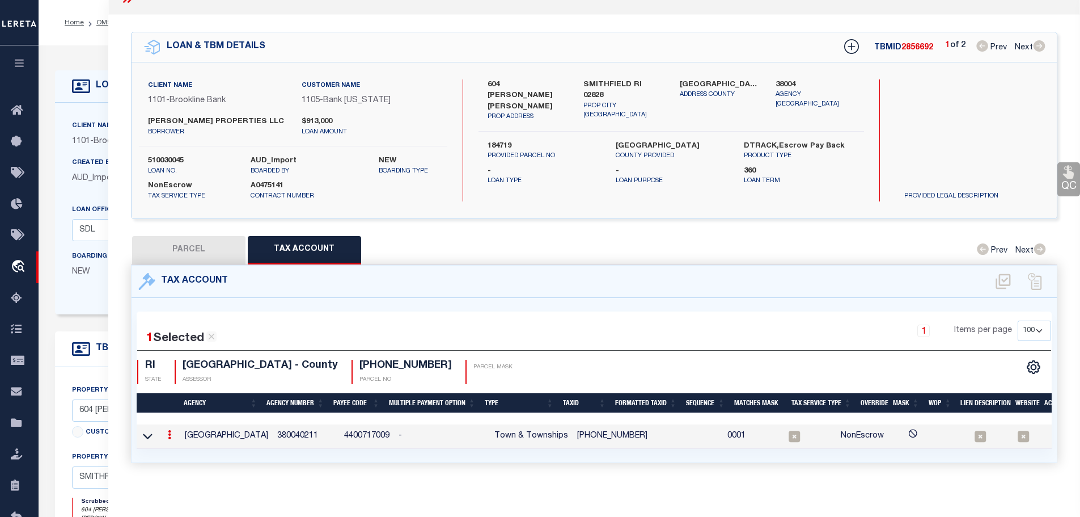
click at [205, 242] on button "PARCEL" at bounding box center [188, 250] width 113 height 28
select select "AS"
checkbox input "false"
select select "CP"
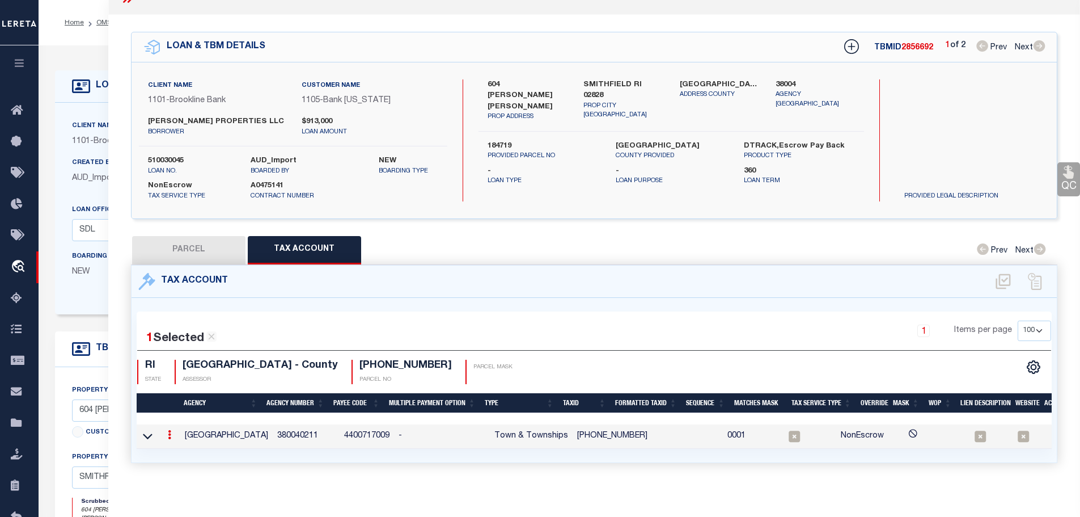
type input "[PERSON_NAME] PROPERTIES LLC"
select select
type input "604 [PERSON_NAME] [PERSON_NAME] #604"
checkbox input "false"
type input "RI"
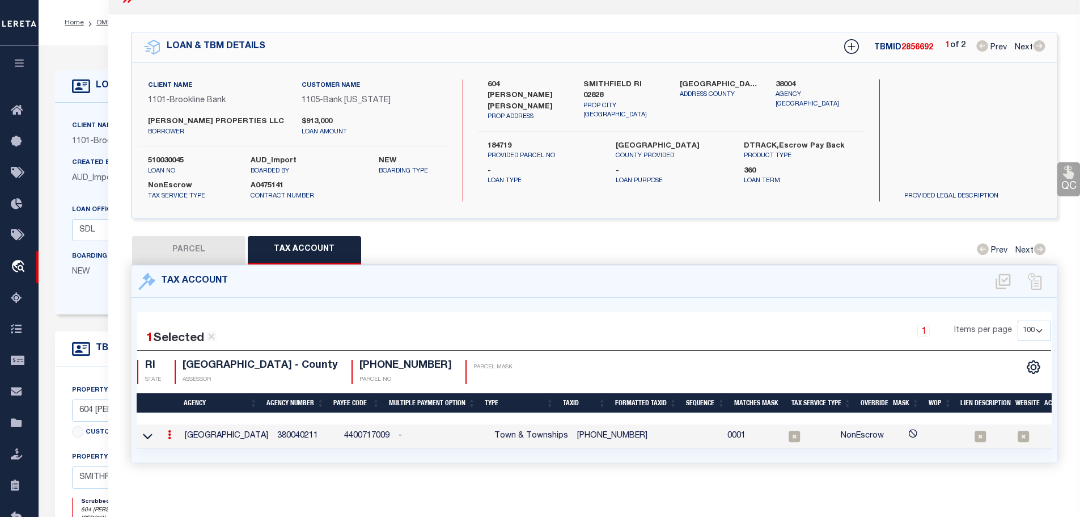
type textarea "PID 184719"
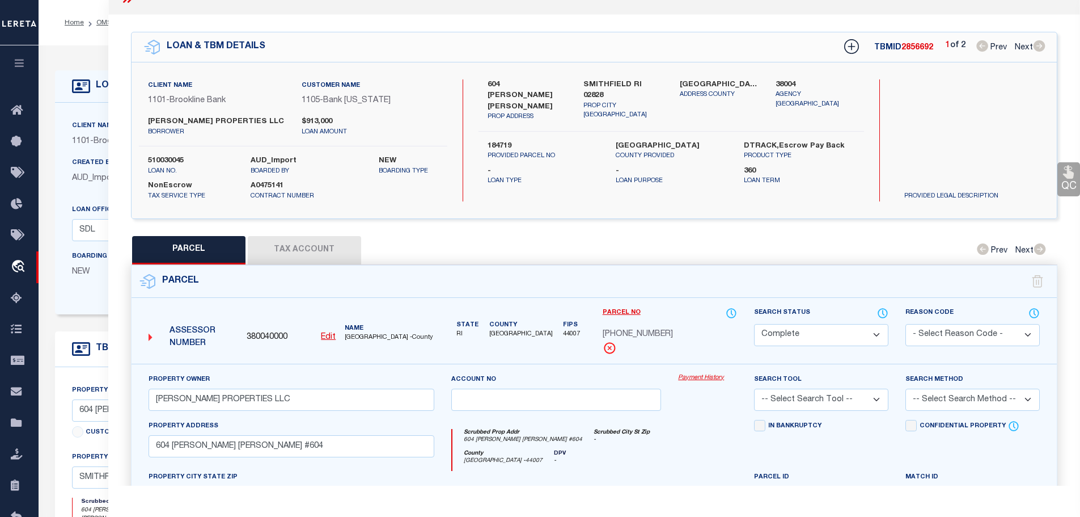
click at [300, 242] on button "Tax Account" at bounding box center [304, 250] width 113 height 28
select select "100"
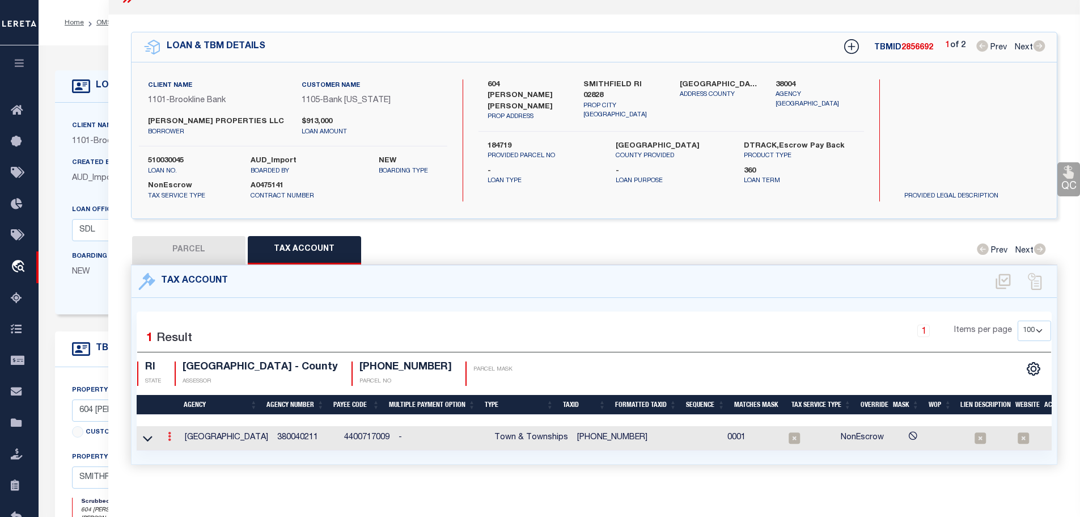
click at [167, 433] on link at bounding box center [169, 437] width 12 height 9
click at [183, 450] on icon "" at bounding box center [181, 453] width 9 height 9
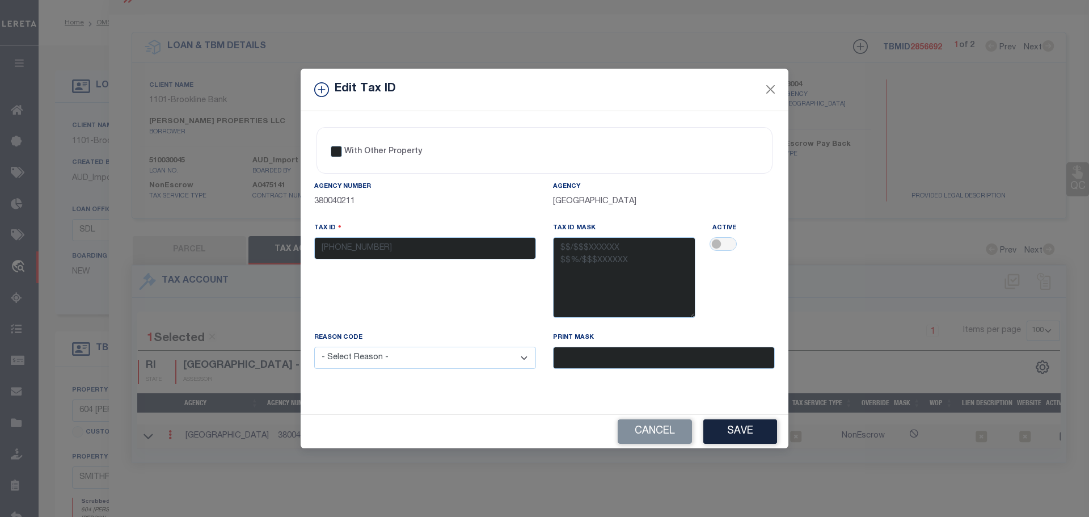
drag, startPoint x: 325, startPoint y: 265, endPoint x: 325, endPoint y: 246, distance: 19.3
click at [326, 255] on div "Tax ID [PHONE_NUMBER]" at bounding box center [425, 276] width 239 height 109
click at [325, 244] on div "Tax ID [PHONE_NUMBER]" at bounding box center [425, 240] width 222 height 37
click at [341, 366] on div "Reason Code - Select Reason - 099 - Other (Provide additional detail) ACT - Age…" at bounding box center [425, 356] width 239 height 51
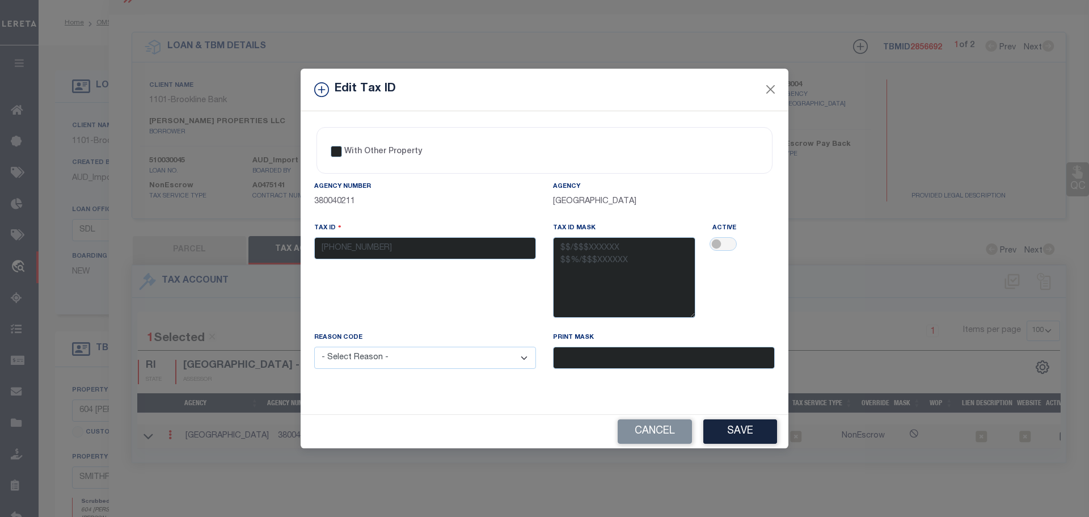
click at [341, 364] on select "- Select Reason - 099 - Other (Provide additional detail) ACT - Agency Changed …" at bounding box center [425, 357] width 222 height 22
click at [345, 243] on div "Tax ID [PHONE_NUMBER]" at bounding box center [425, 240] width 222 height 37
click at [344, 244] on div "Tax ID [PHONE_NUMBER]" at bounding box center [425, 240] width 222 height 37
click at [344, 243] on div "Tax ID [PHONE_NUMBER]" at bounding box center [425, 240] width 222 height 37
click at [343, 243] on div "Tax ID [PHONE_NUMBER]" at bounding box center [425, 240] width 222 height 37
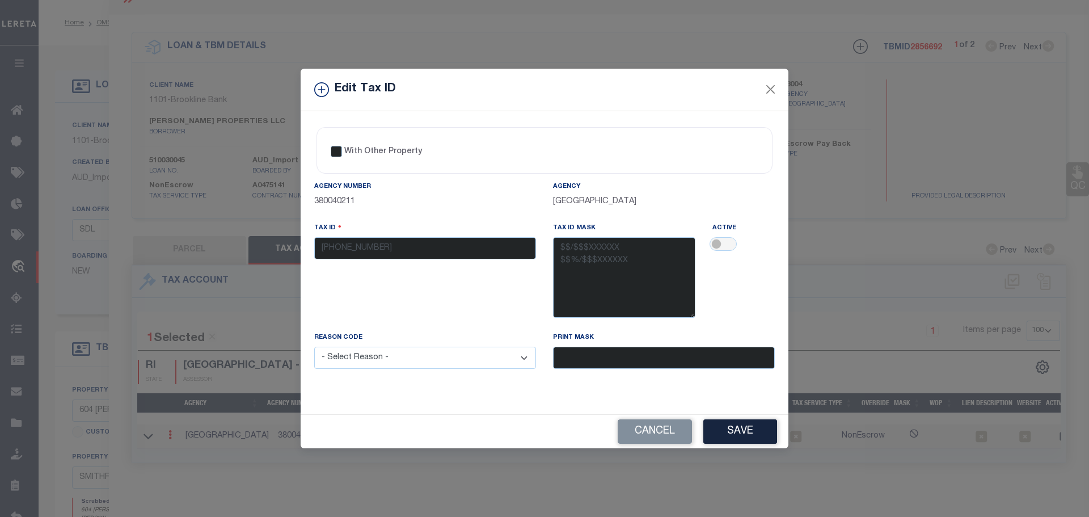
click at [343, 243] on div "Tax ID [PHONE_NUMBER]" at bounding box center [425, 240] width 222 height 37
click at [720, 246] on input "checkbox" at bounding box center [722, 244] width 27 height 14
checkbox input "true"
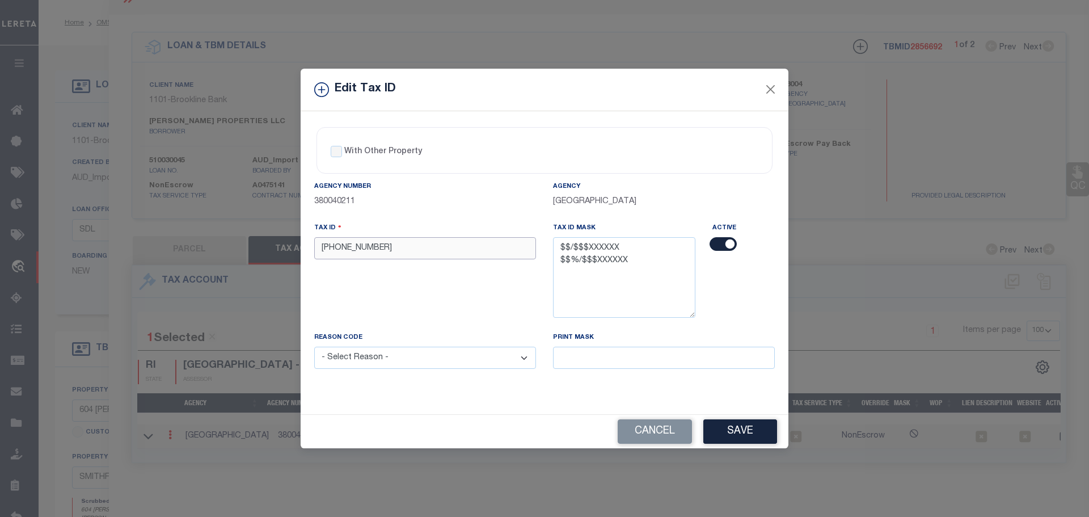
click at [384, 249] on input "[PHONE_NUMBER]" at bounding box center [425, 248] width 222 height 22
paste input "/015/"
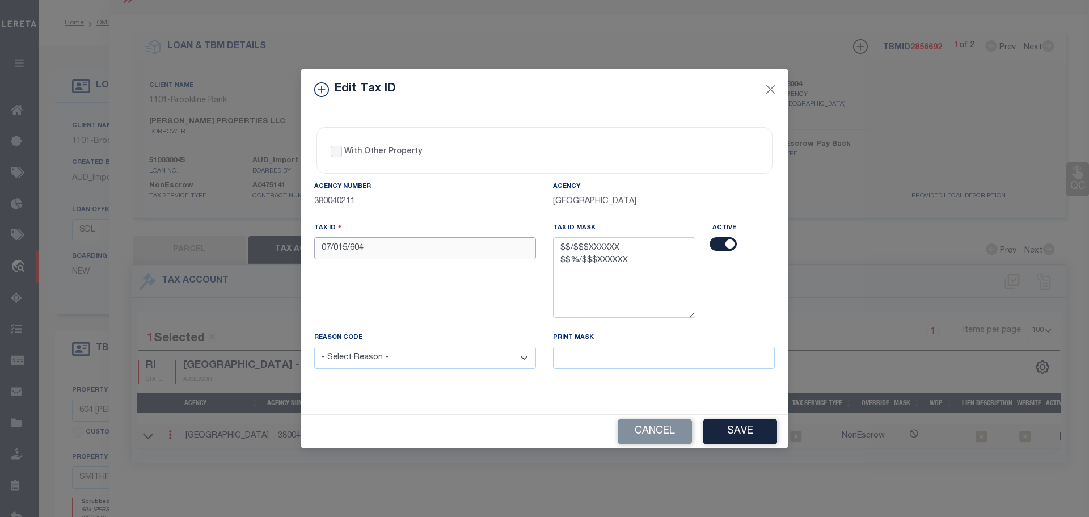
type input "07/015/604"
click at [402, 360] on select "- Select Reason - 099 - Other (Provide additional detail) ACT - Agency Changed …" at bounding box center [425, 357] width 222 height 22
select select "ACT"
click at [314, 347] on select "- Select Reason - 099 - Other (Provide additional detail) ACT - Agency Changed …" at bounding box center [425, 357] width 222 height 22
click at [752, 436] on button "Save" at bounding box center [740, 431] width 74 height 24
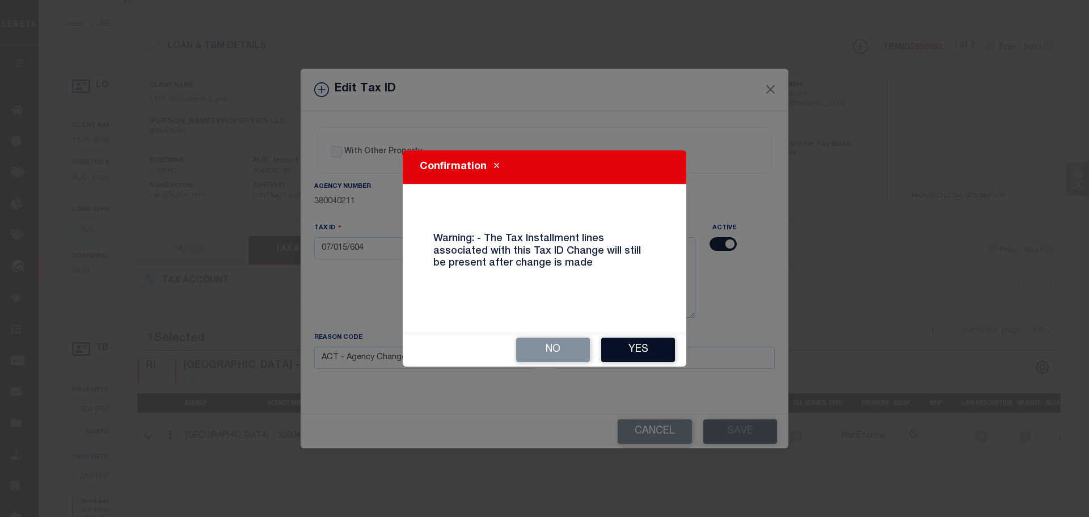
click at [646, 349] on button "Yes" at bounding box center [638, 349] width 74 height 24
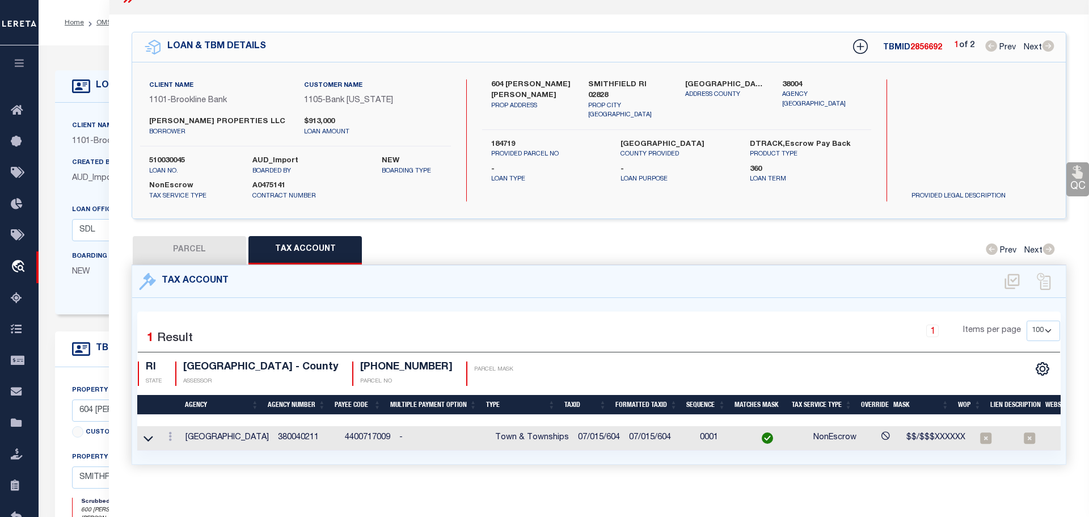
type input "600 [PERSON_NAME] [PERSON_NAME]"
type input "184388"
select select
type input "18238"
select select
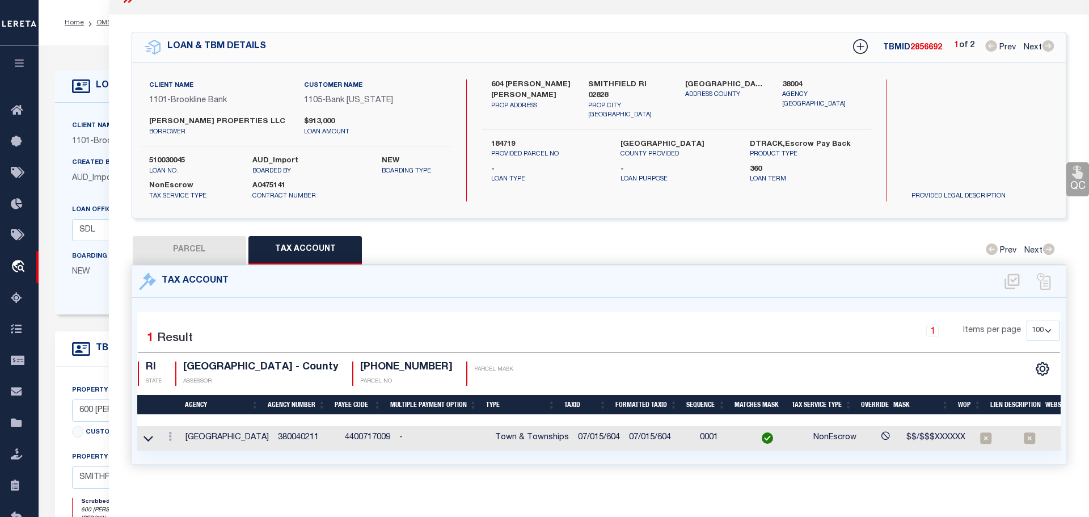
type textarea "TAX ID Update last comment: Match to PTDB"
click at [170, 434] on icon at bounding box center [169, 436] width 3 height 9
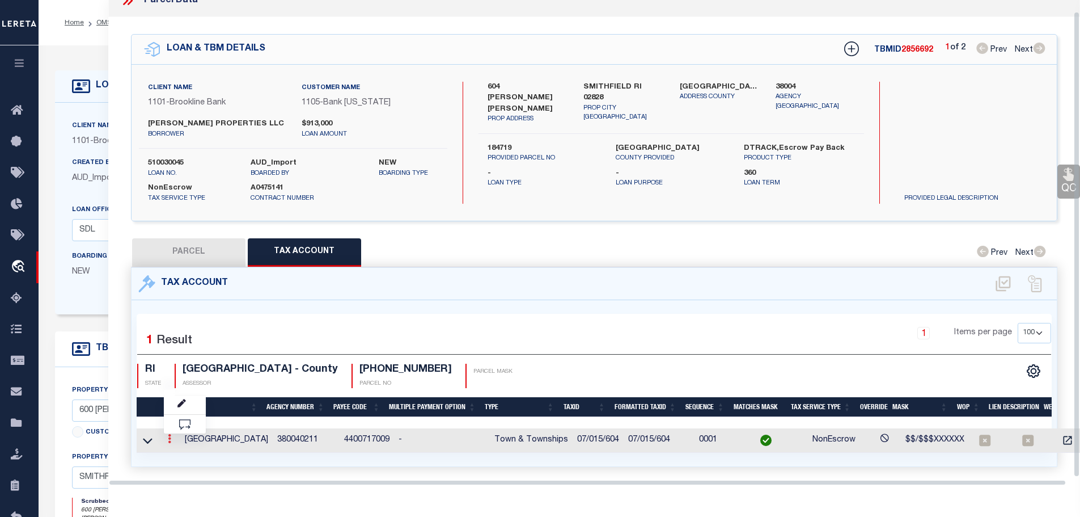
scroll to position [12, 0]
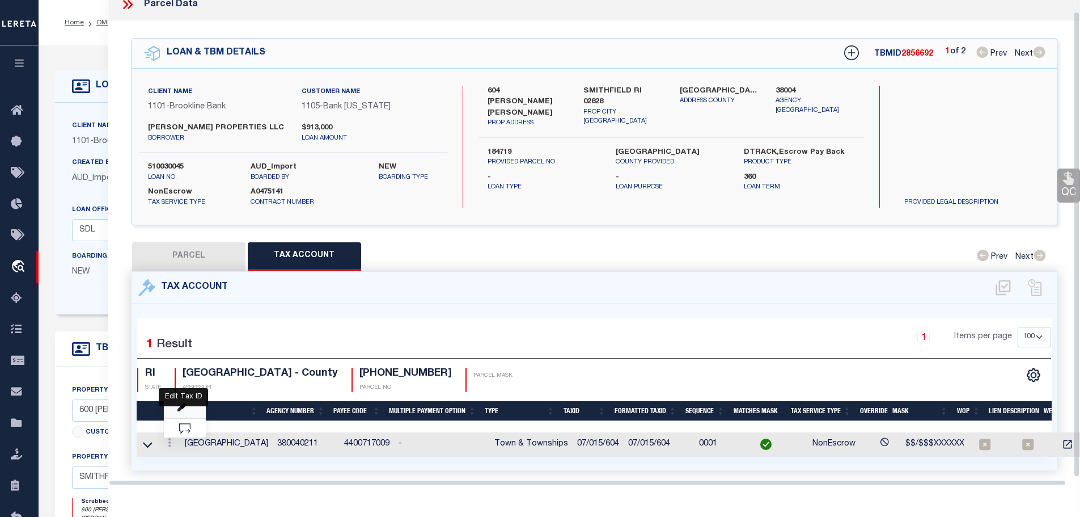
click at [181, 403] on icon at bounding box center [181, 407] width 9 height 9
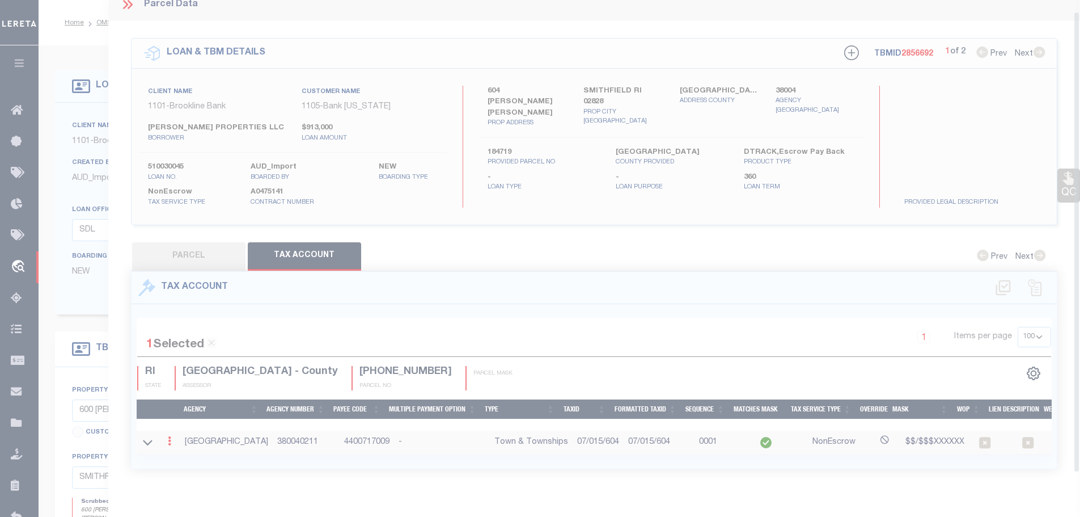
type input "07/015/604"
type textarea "$$/$$$XXXXXX"
checkbox input "true"
select select "ACT"
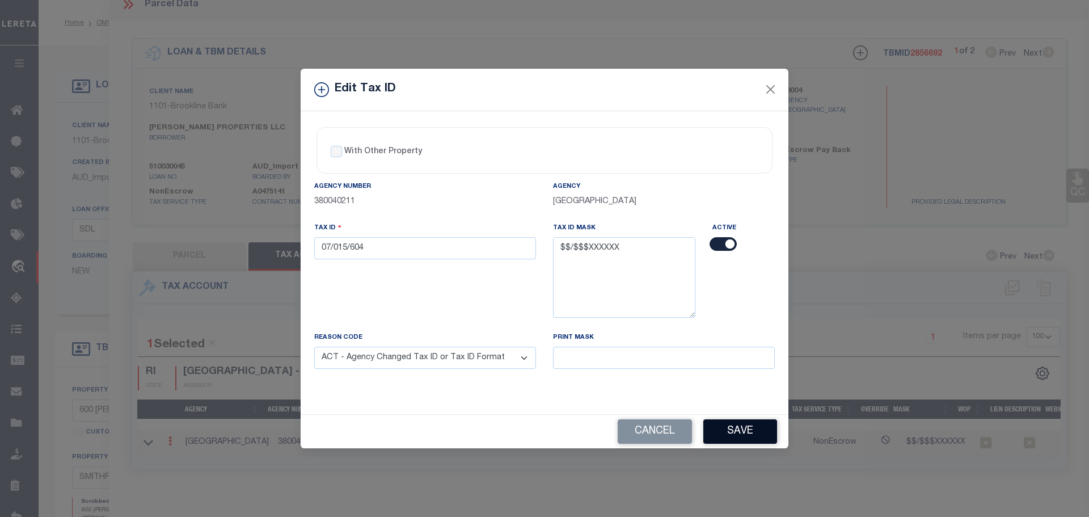
click at [735, 441] on button "Save" at bounding box center [740, 431] width 74 height 24
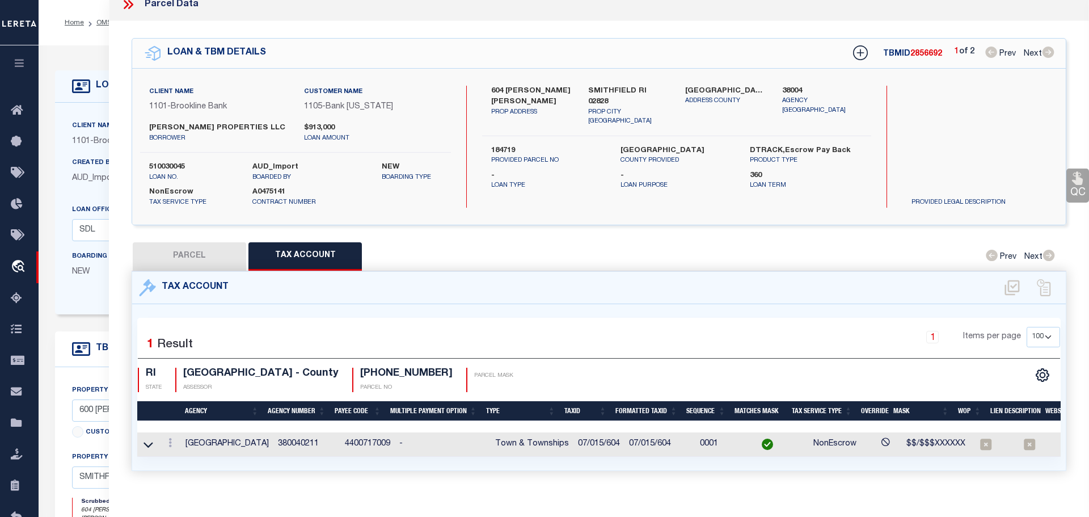
type input "604 [PERSON_NAME] [PERSON_NAME]"
type input "184719"
select select
type input "18239"
select select
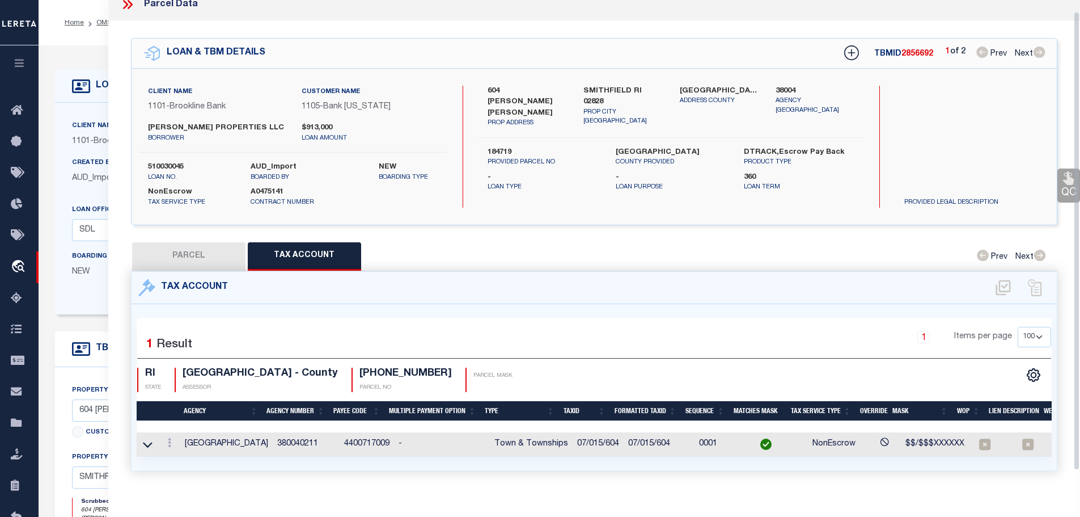
click at [126, 3] on icon at bounding box center [125, 4] width 5 height 9
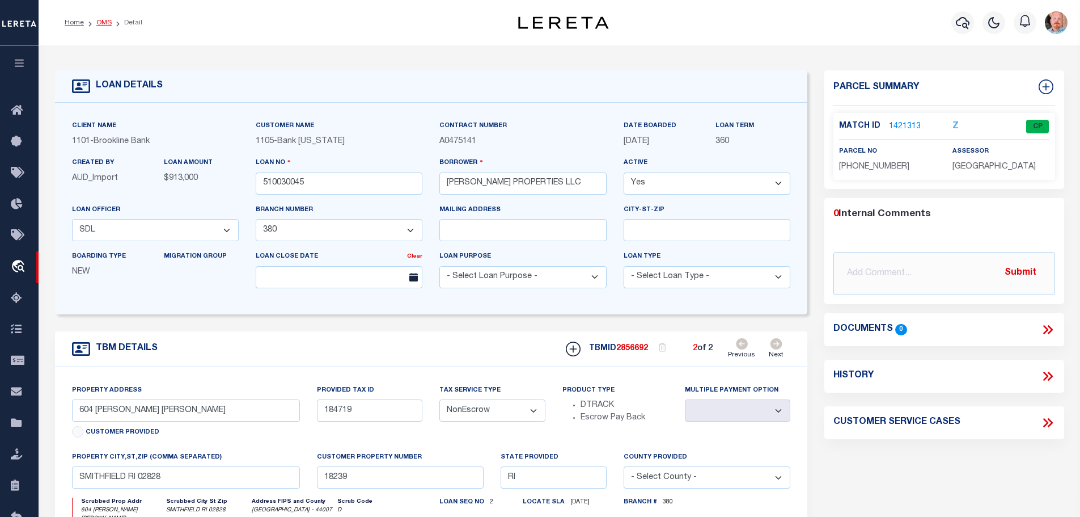
click at [101, 22] on link "OMS" at bounding box center [103, 22] width 15 height 7
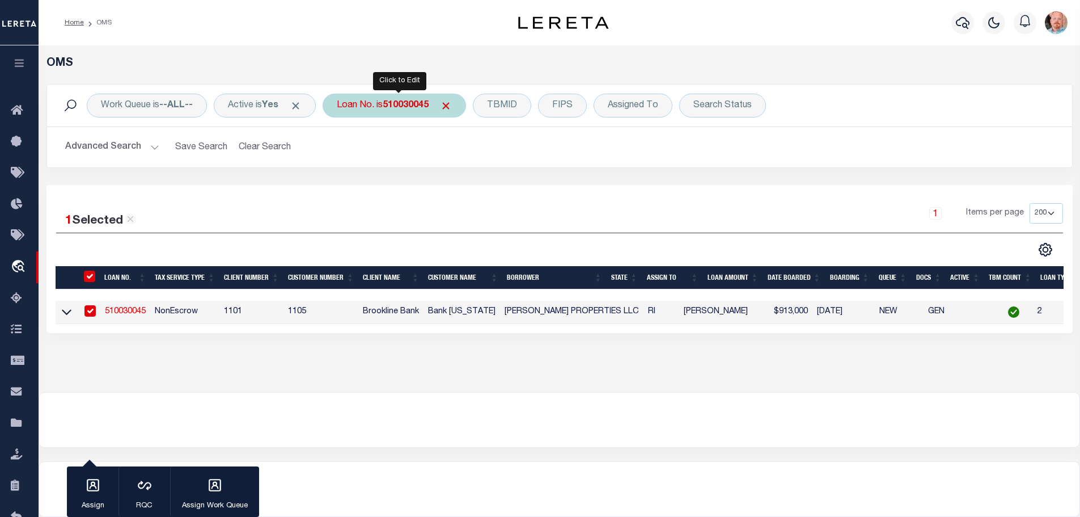
click at [394, 109] on b "510030045" at bounding box center [406, 105] width 46 height 9
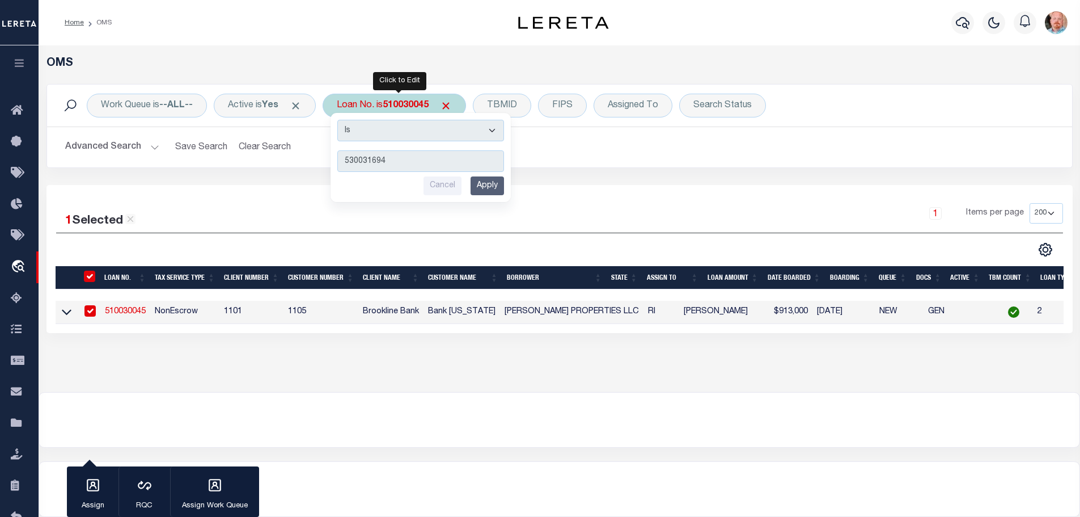
type input "530031694"
click at [486, 185] on input "Apply" at bounding box center [487, 185] width 33 height 19
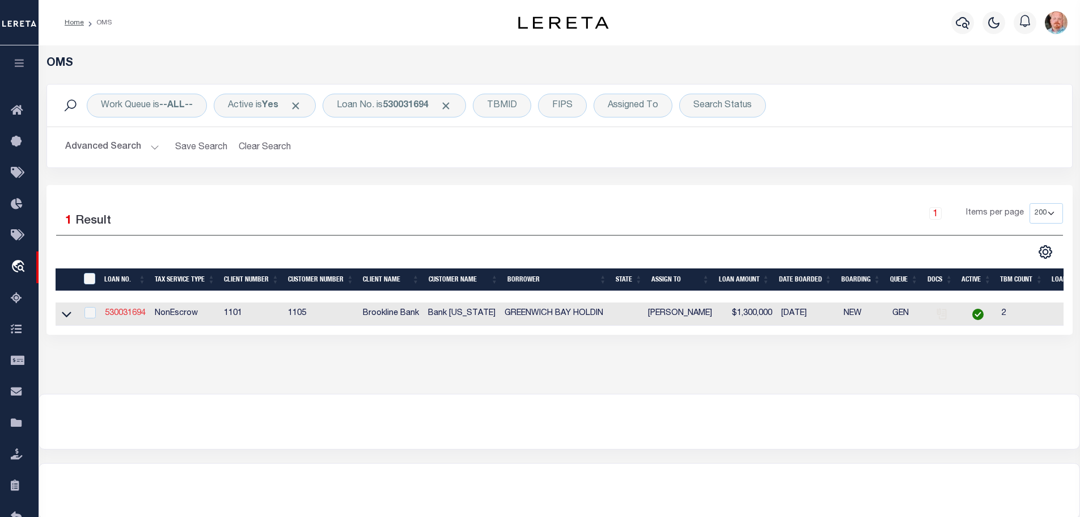
click at [132, 313] on link "530031694" at bounding box center [125, 313] width 41 height 8
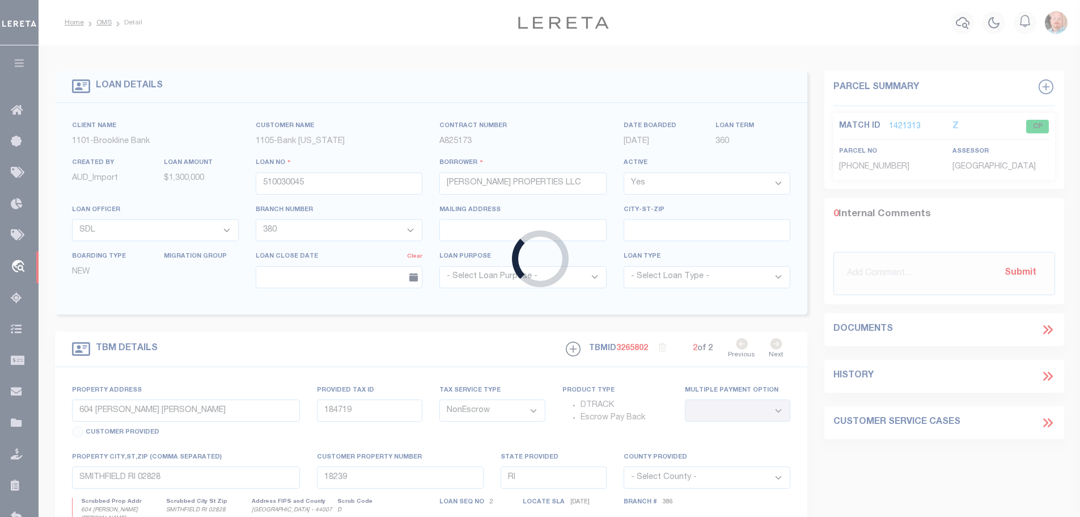
type input "530031694"
type input "GREENWICH BAY HOLDIN"
select select "3610"
select select "1754"
select select
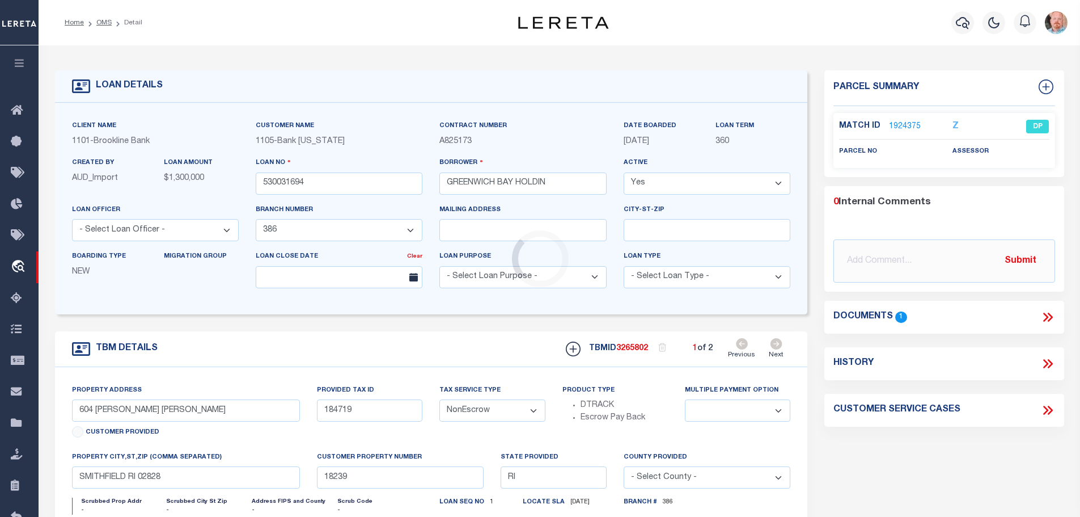
select select "3610"
type input "PARCEL ID:24"
select select
type input "26759"
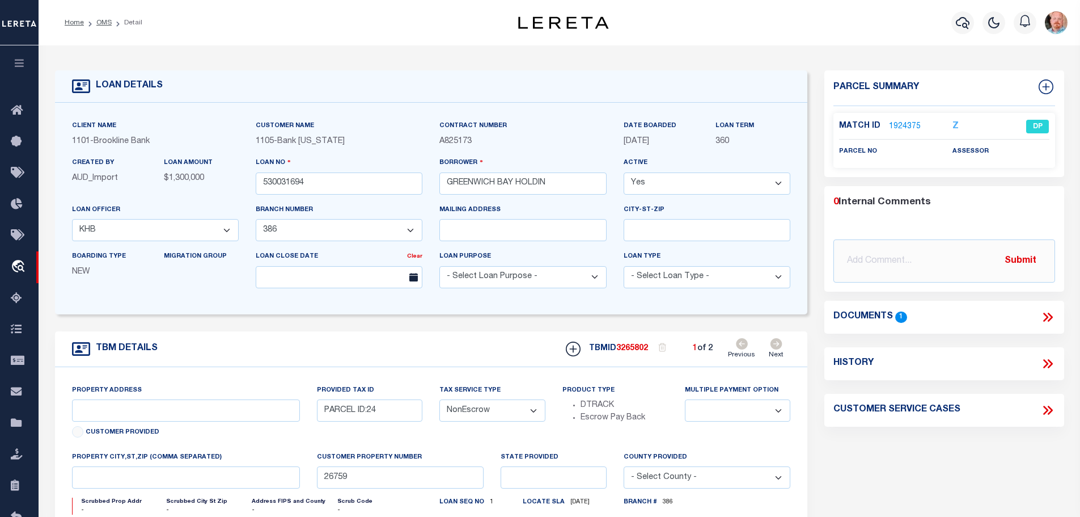
click at [779, 342] on icon at bounding box center [776, 343] width 12 height 11
type input "030A"
select select
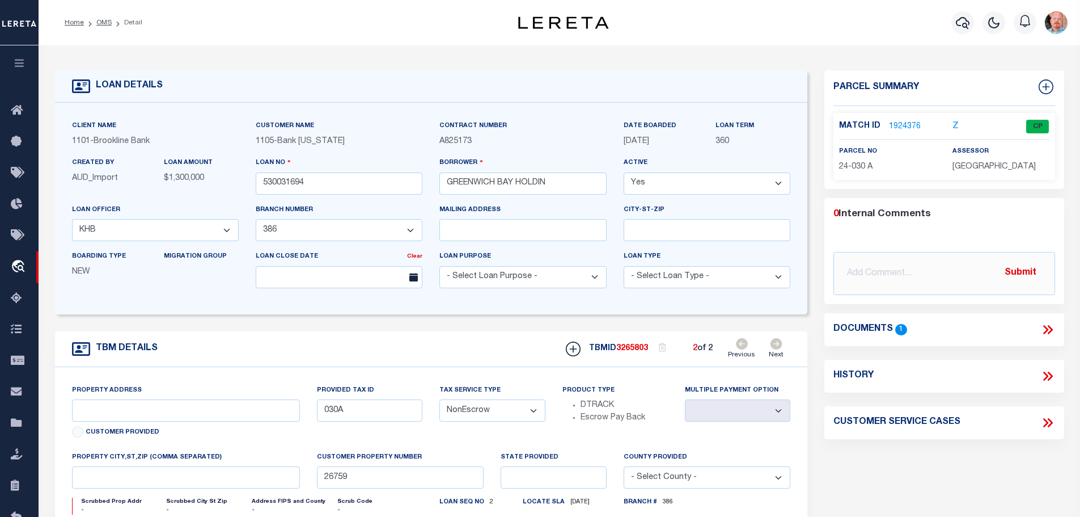
click at [897, 127] on link "1924376" at bounding box center [905, 127] width 32 height 12
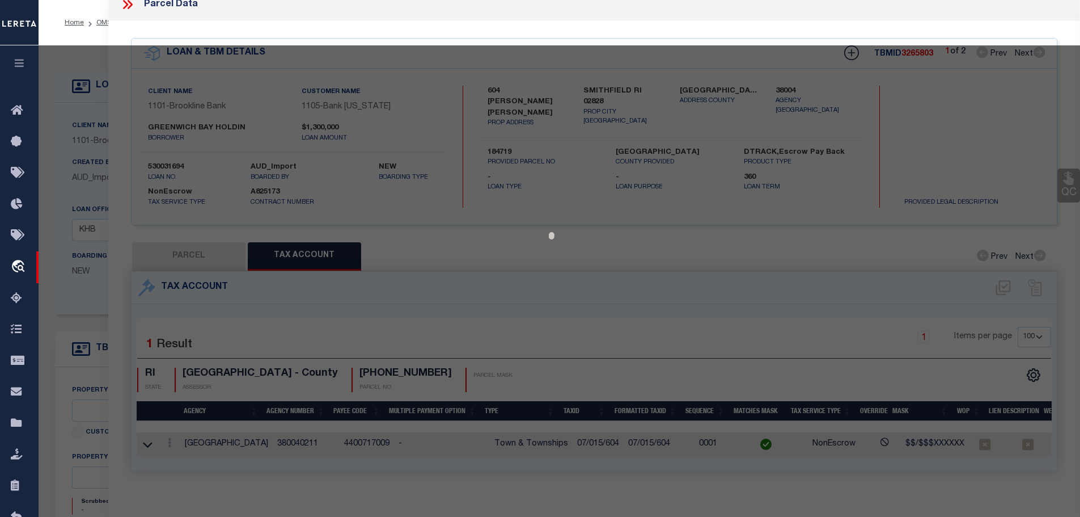
select select "AS"
checkbox input "false"
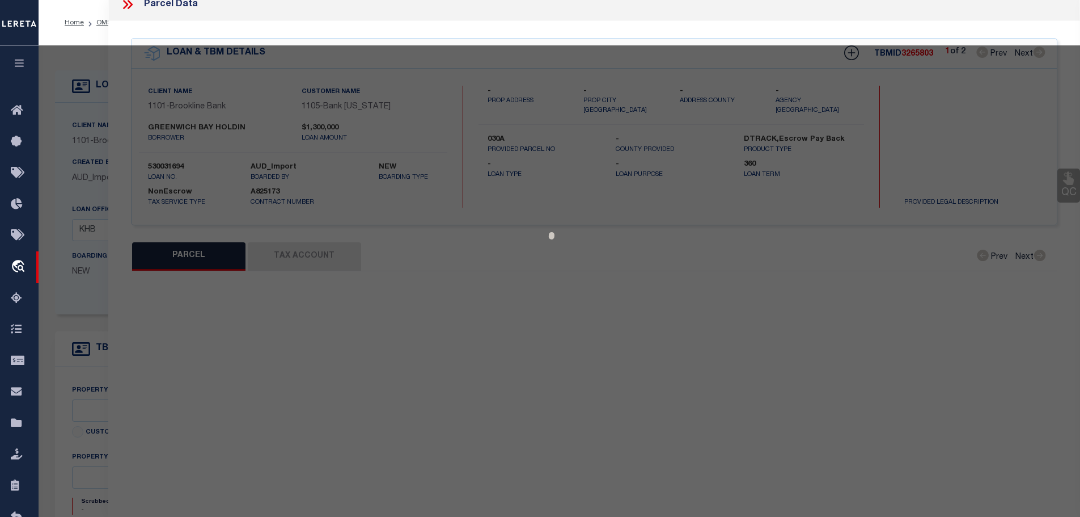
select select "CP"
type input "GREENWICH BAY HOLDINGS LLC"
select select "AGW"
select select
type input "[STREET_ADDRESS]"
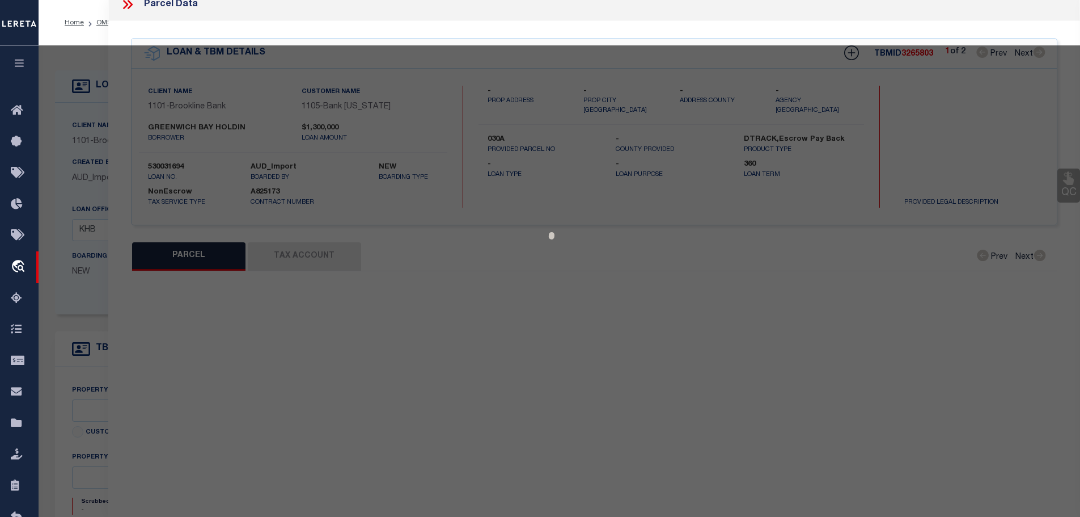
type input "RI"
type textarea "Size (Acres) 2.98"
type textarea "Spoke with assessor, Completed based on given document."
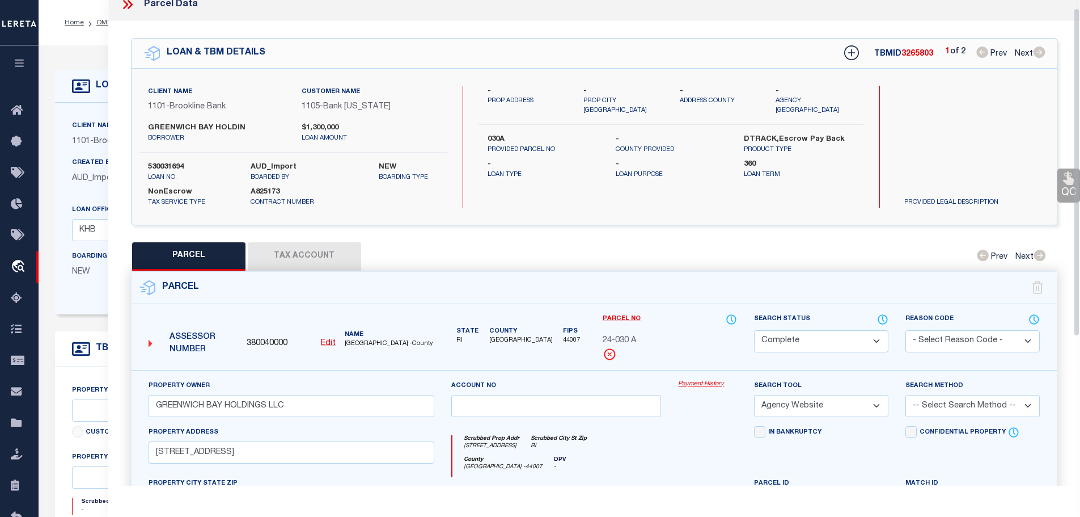
drag, startPoint x: 328, startPoint y: 246, endPoint x: 332, endPoint y: 251, distance: 6.5
click at [330, 251] on button "Tax Account" at bounding box center [304, 256] width 113 height 28
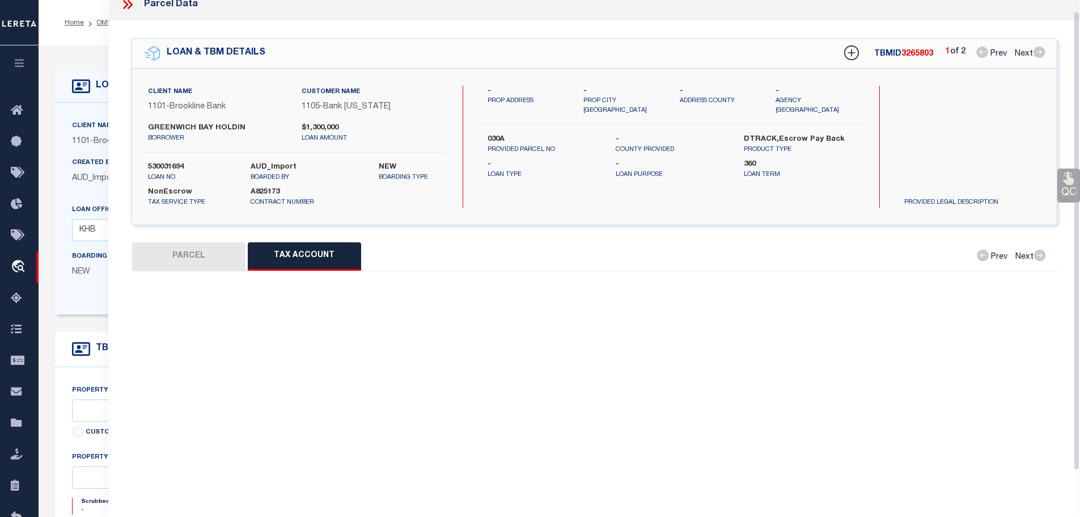
select select "100"
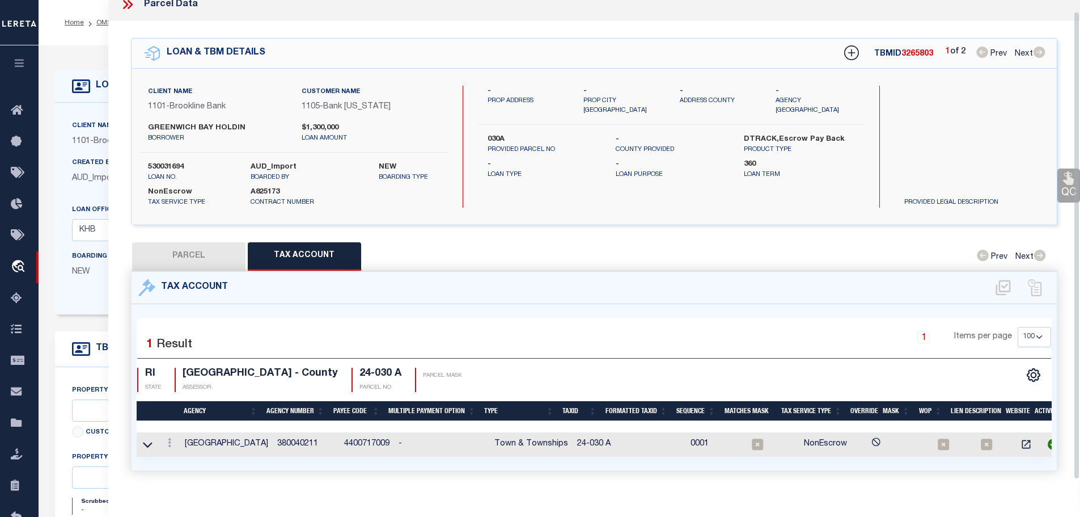
scroll to position [12, 0]
click at [167, 442] on link at bounding box center [169, 443] width 12 height 9
click at [179, 455] on icon "" at bounding box center [181, 459] width 9 height 9
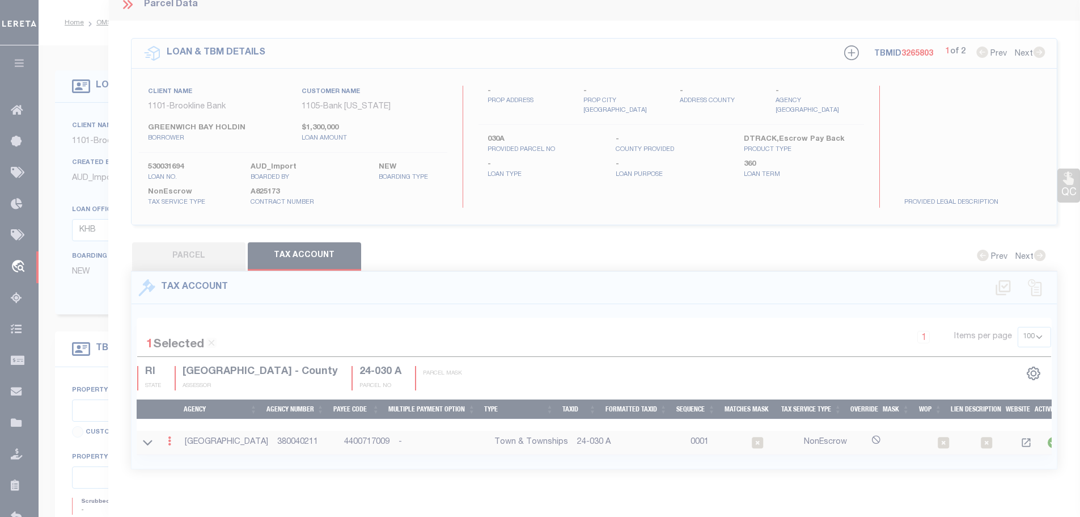
type input "24-030 A"
type textarea "$$/$$$XXXXXX $$%/$$$XXXXXX"
select select
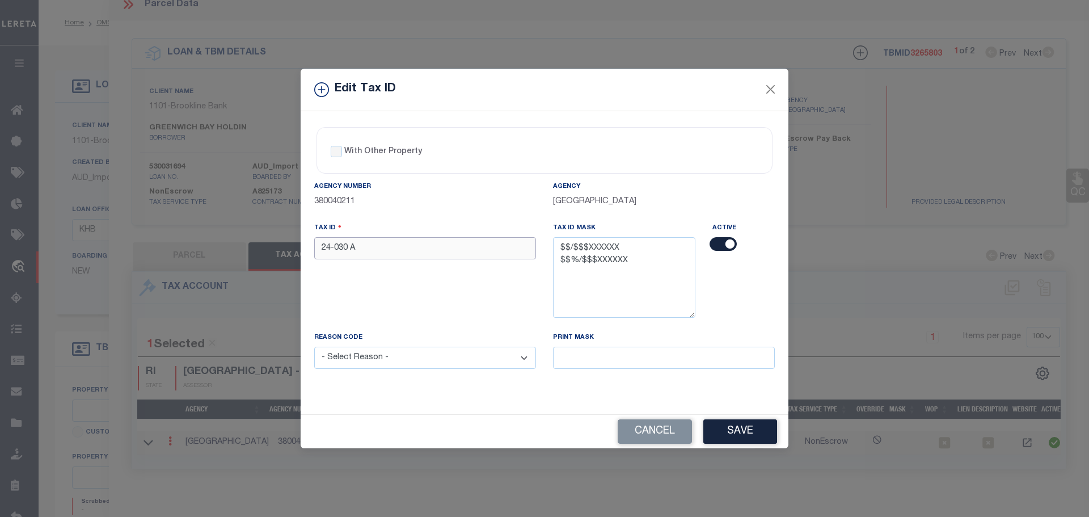
click at [375, 256] on input "24-030 A" at bounding box center [425, 248] width 222 height 22
paste input "/030"
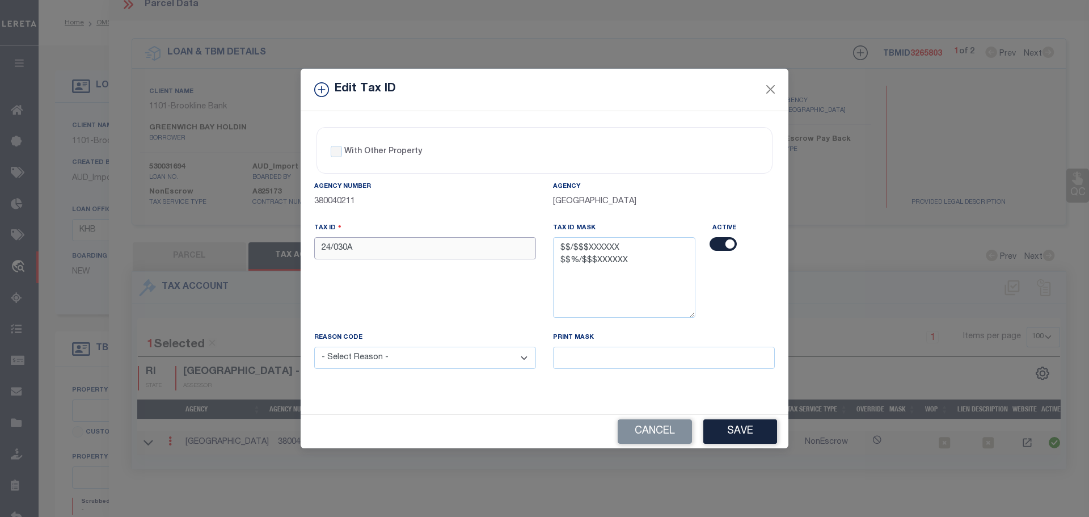
type input "24/030A"
click at [495, 366] on select "- Select Reason - 099 - Other (Provide additional detail) ACT - Agency Changed …" at bounding box center [425, 357] width 222 height 22
click at [314, 347] on select "- Select Reason - 099 - Other (Provide additional detail) ACT - Agency Changed …" at bounding box center [425, 357] width 222 height 22
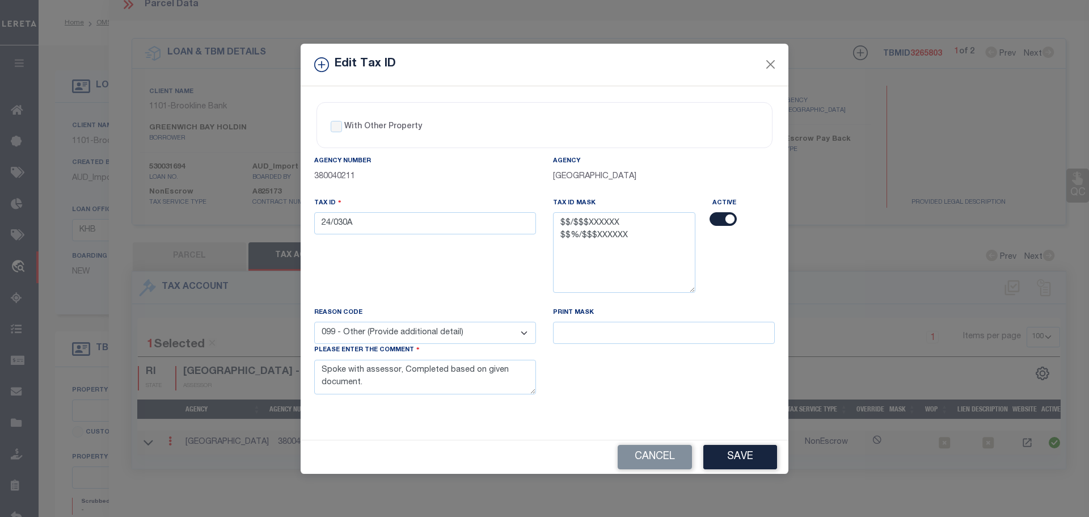
click at [476, 336] on select "- Select Reason - 099 - Other (Provide additional detail) ACT - Agency Changed …" at bounding box center [425, 333] width 222 height 22
select select "ACT"
click at [314, 322] on select "- Select Reason - 099 - Other (Provide additional detail) ACT - Agency Changed …" at bounding box center [425, 333] width 222 height 22
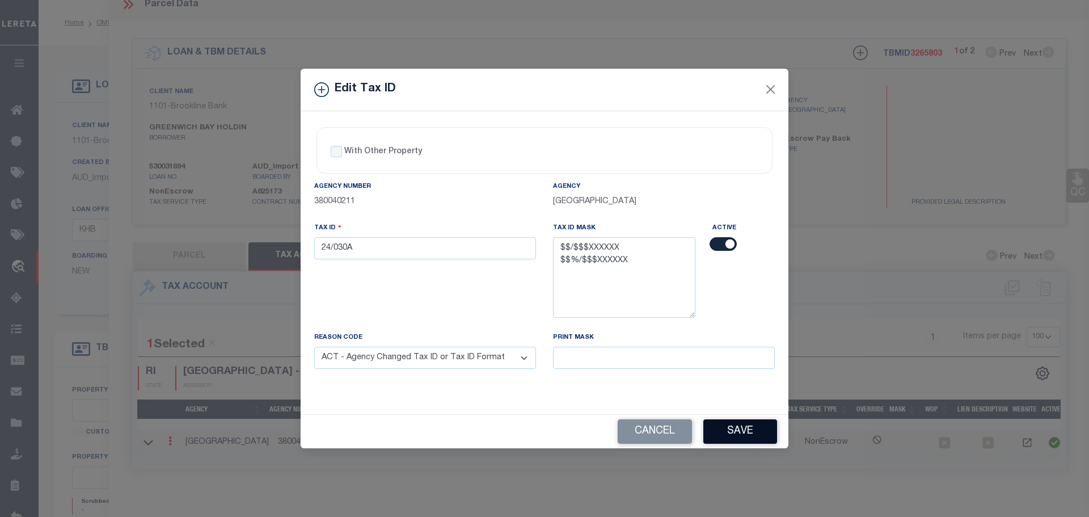
click at [741, 425] on button "Save" at bounding box center [740, 431] width 74 height 24
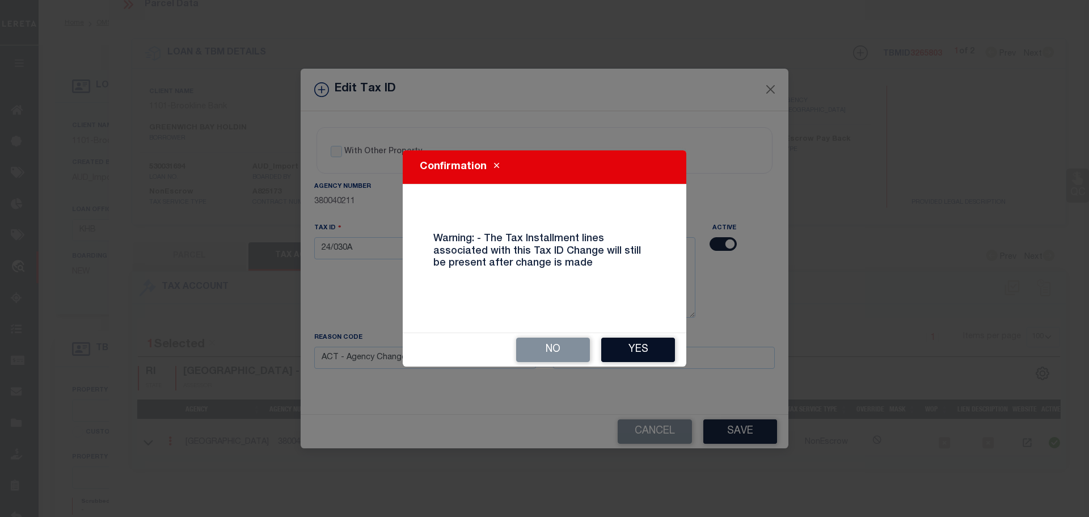
click at [669, 360] on button "Yes" at bounding box center [638, 349] width 74 height 24
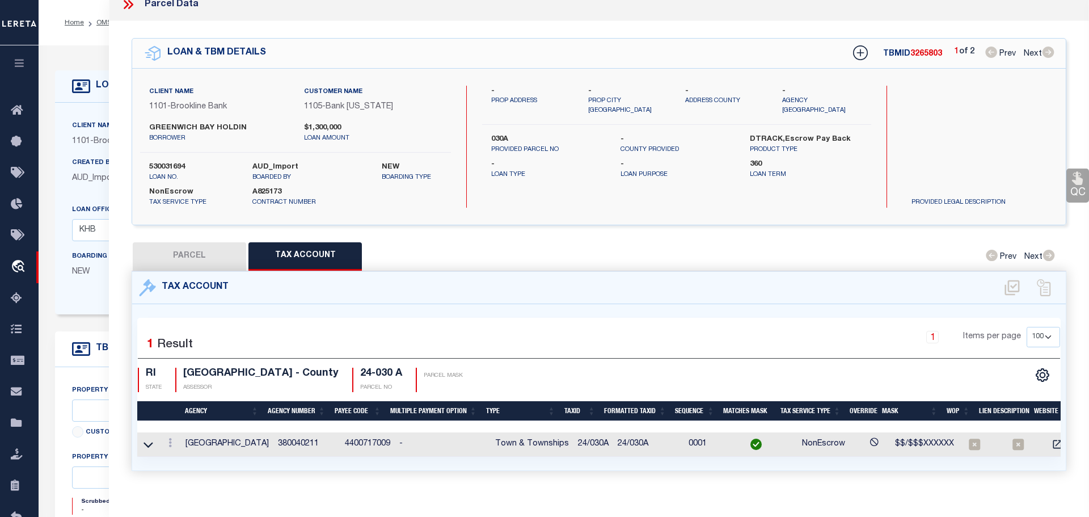
type input "PARCEL ID:24"
select select
